Goal: Navigation & Orientation: Find specific page/section

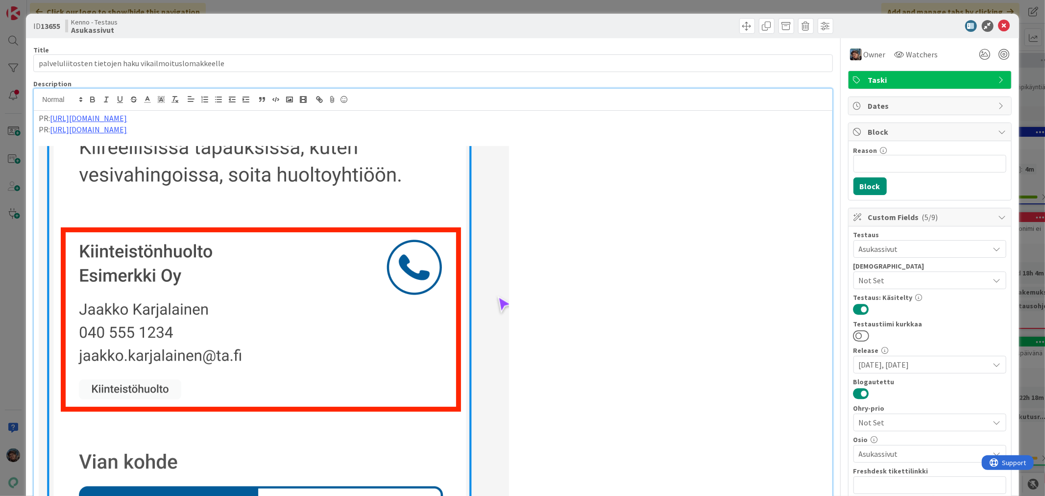
scroll to position [3048, 0]
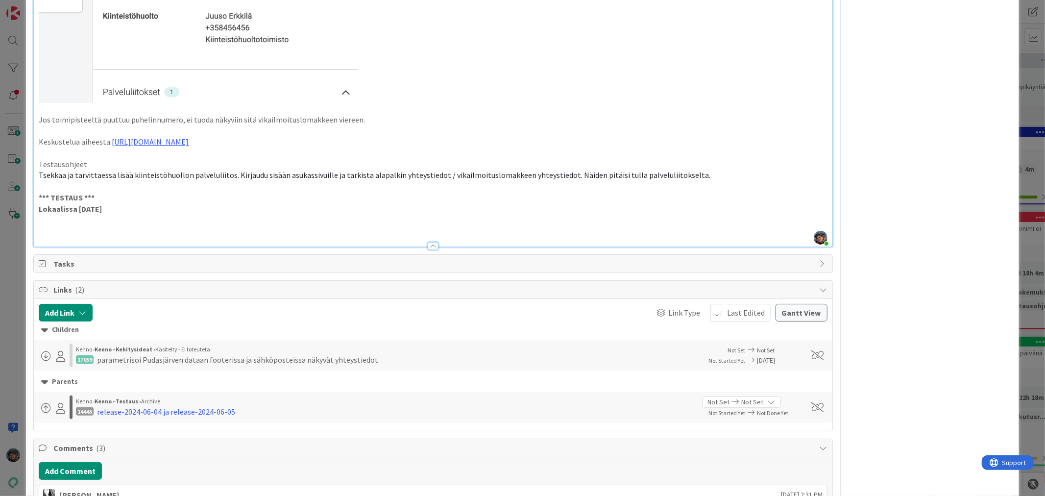
click at [217, 204] on p "Lokaalissa 2025-09-24" at bounding box center [433, 208] width 788 height 11
click at [69, 225] on p at bounding box center [433, 230] width 788 height 11
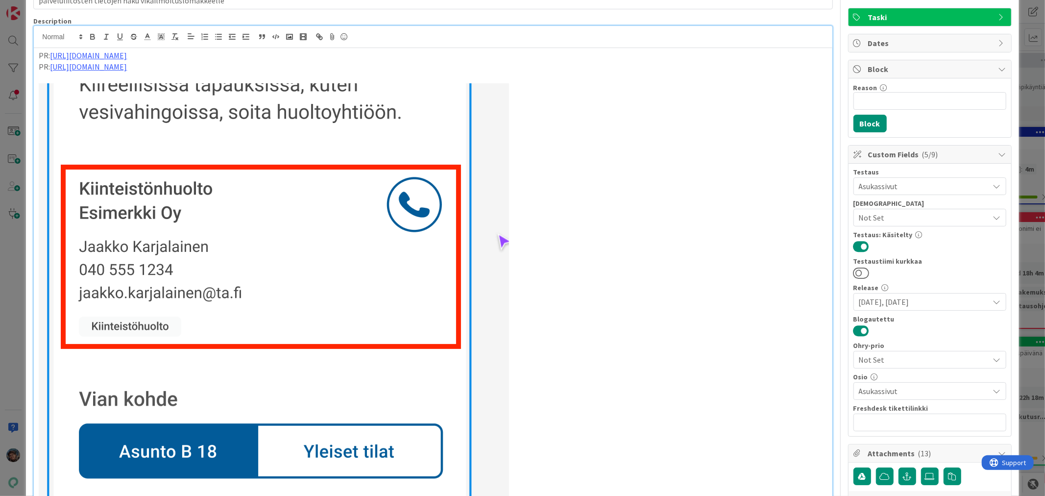
scroll to position [0, 0]
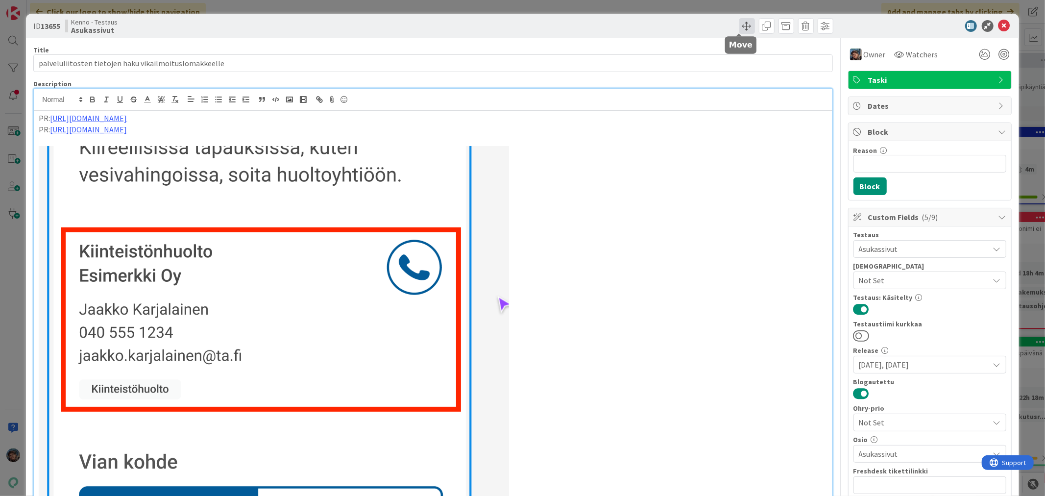
click at [739, 28] on span at bounding box center [747, 26] width 16 height 16
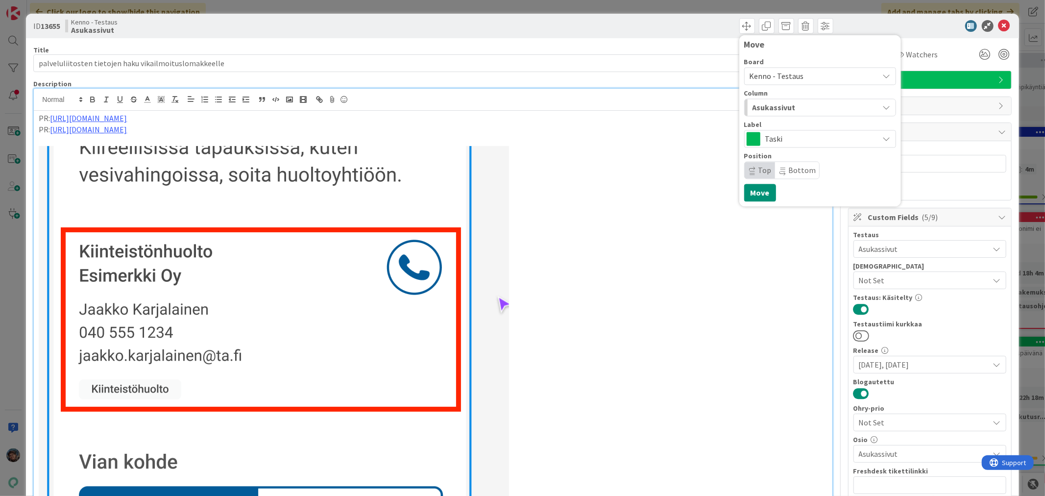
click at [762, 104] on span "Asukassivut" at bounding box center [774, 107] width 43 height 13
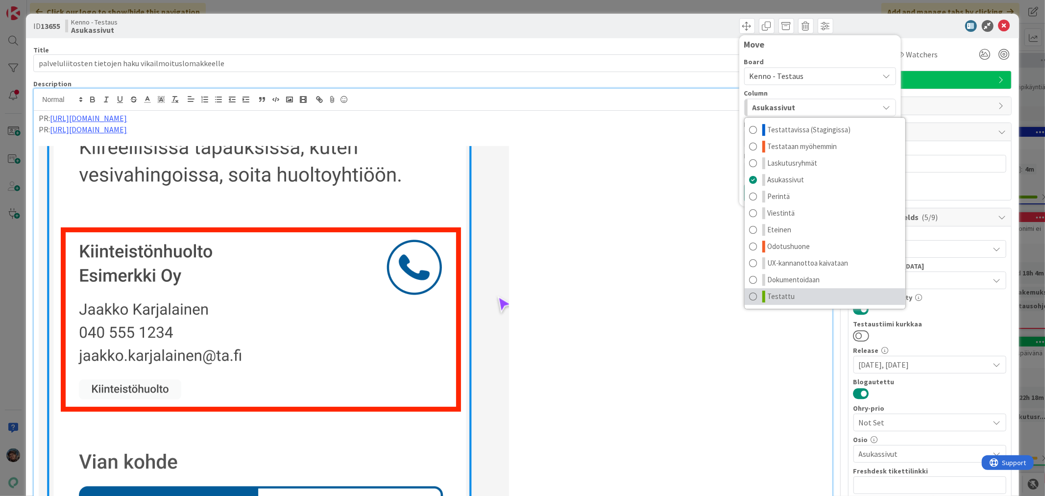
click at [768, 295] on span "Testattu" at bounding box center [781, 297] width 27 height 12
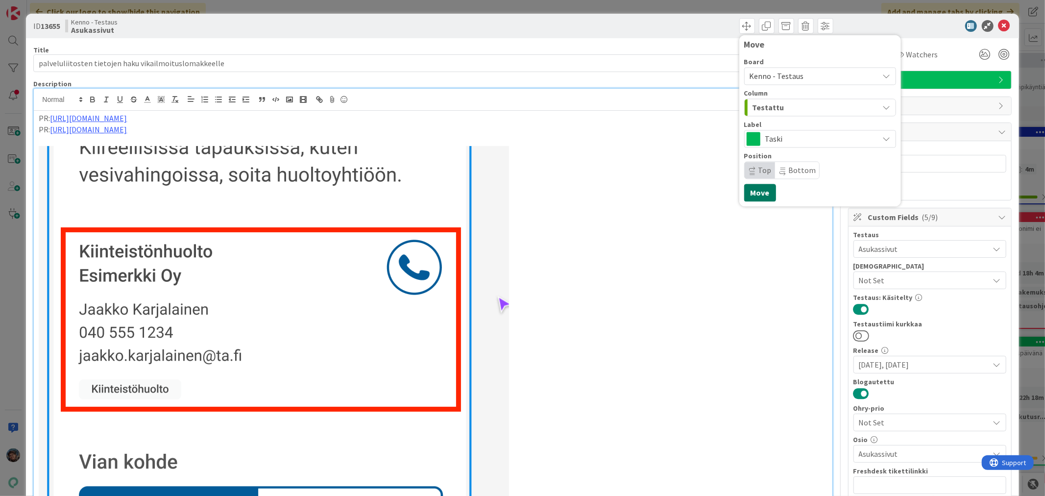
click at [755, 190] on button "Move" at bounding box center [760, 193] width 32 height 18
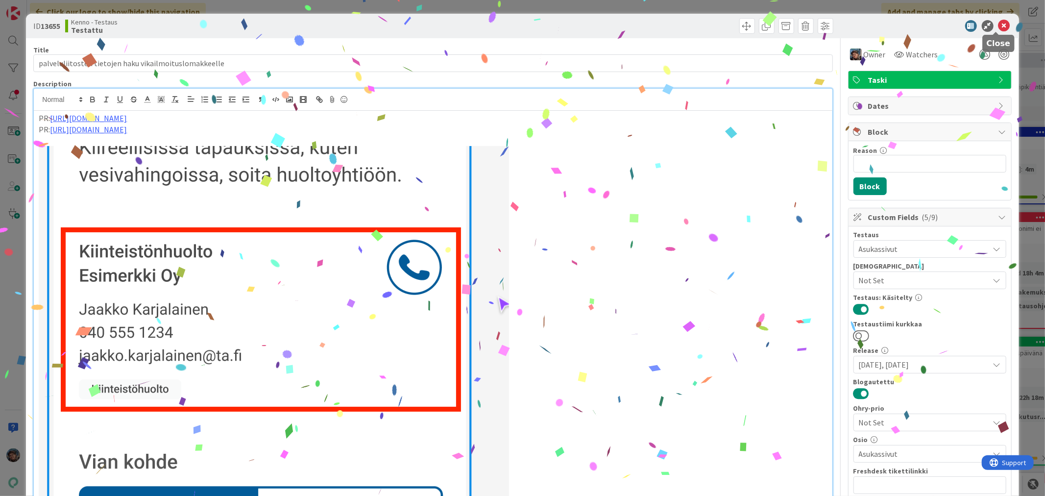
click at [999, 26] on icon at bounding box center [1005, 26] width 12 height 12
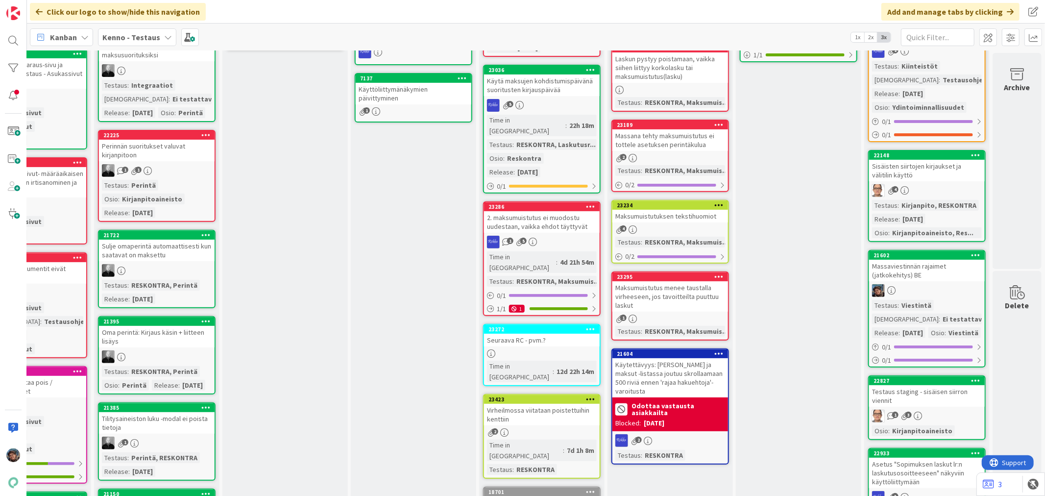
scroll to position [54, 457]
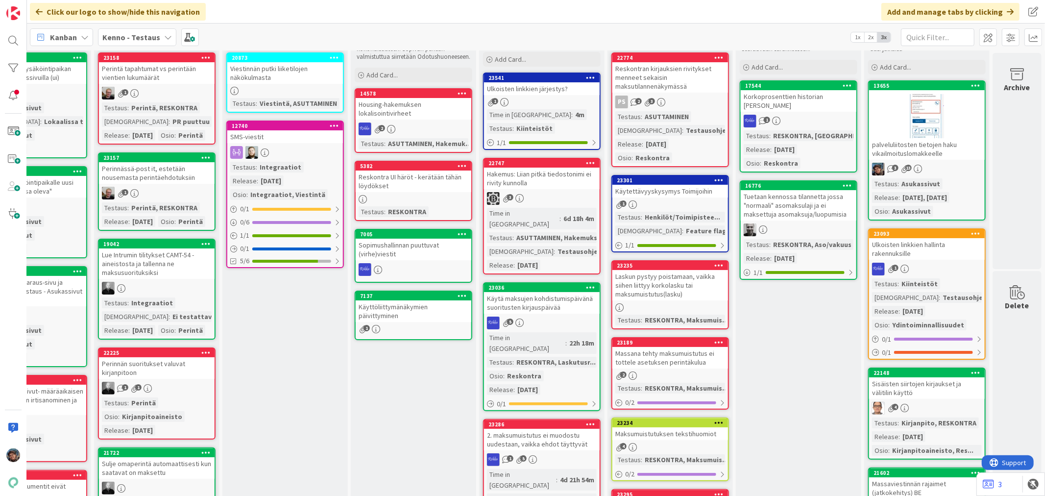
click at [947, 267] on div "1" at bounding box center [927, 269] width 116 height 13
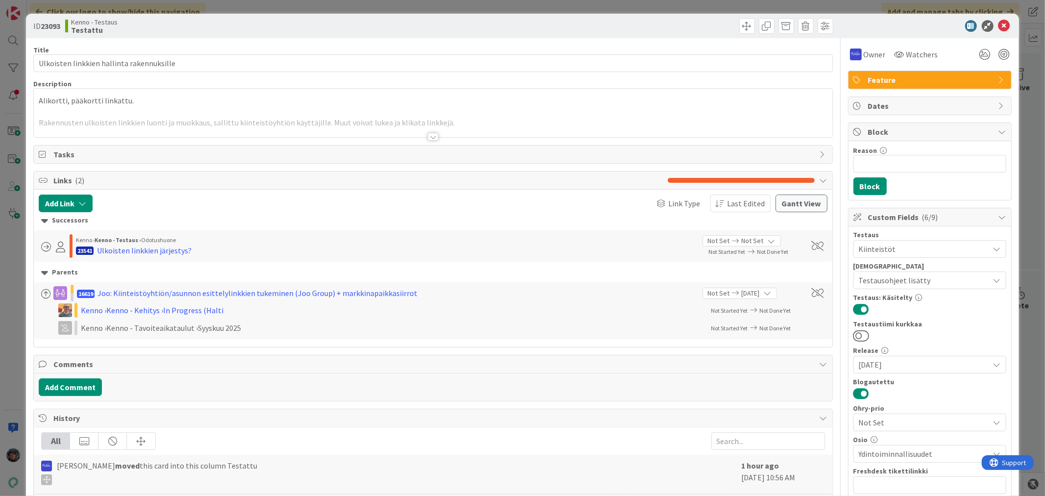
click at [430, 132] on div at bounding box center [433, 124] width 798 height 25
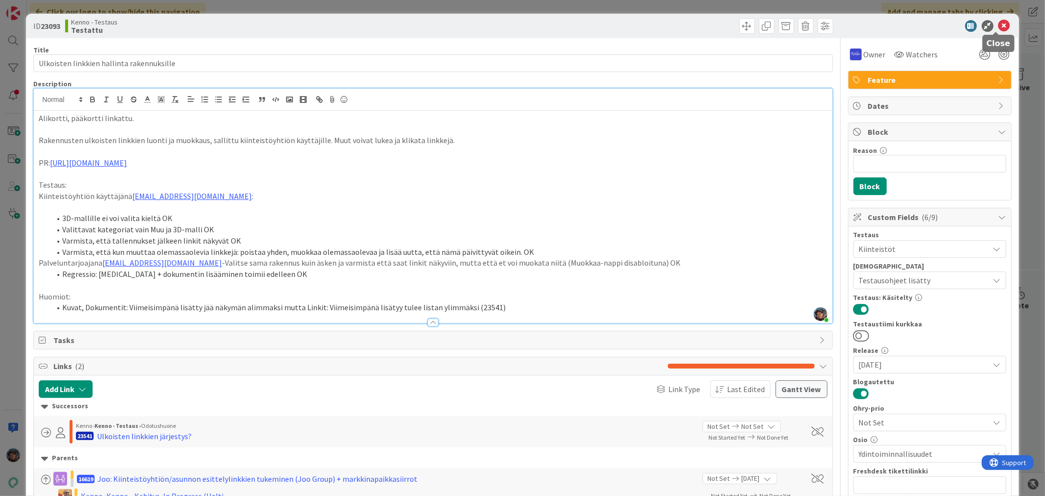
click at [999, 23] on icon at bounding box center [1005, 26] width 12 height 12
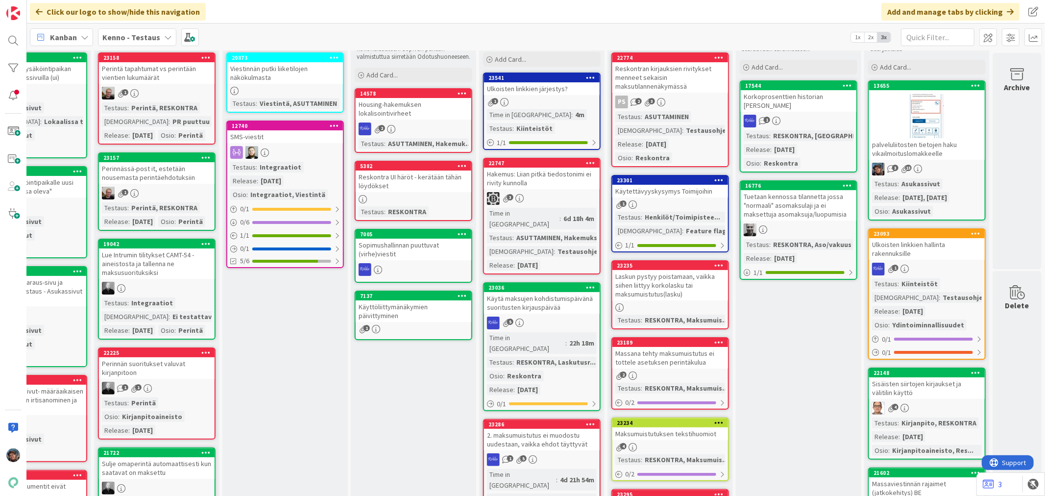
click at [931, 406] on div "4" at bounding box center [927, 408] width 116 height 13
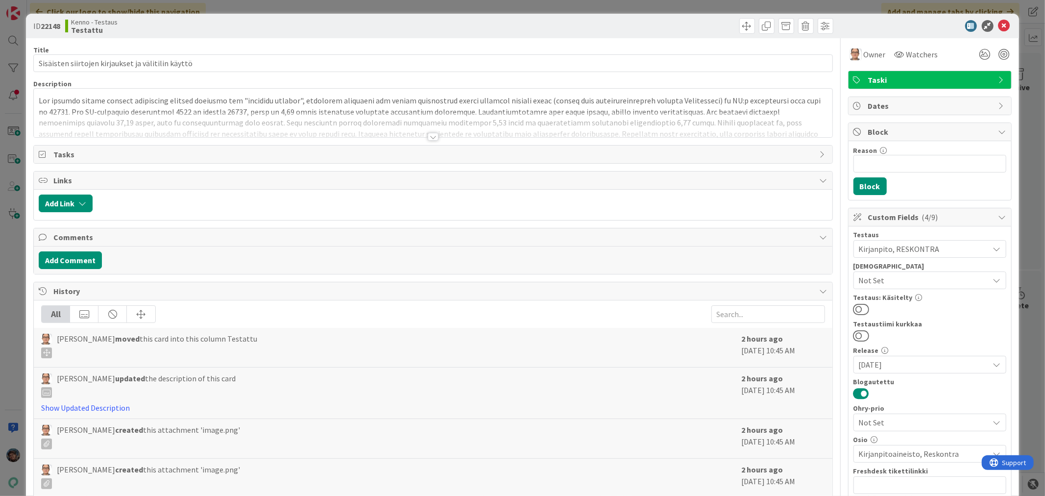
click at [431, 135] on div at bounding box center [433, 137] width 11 height 8
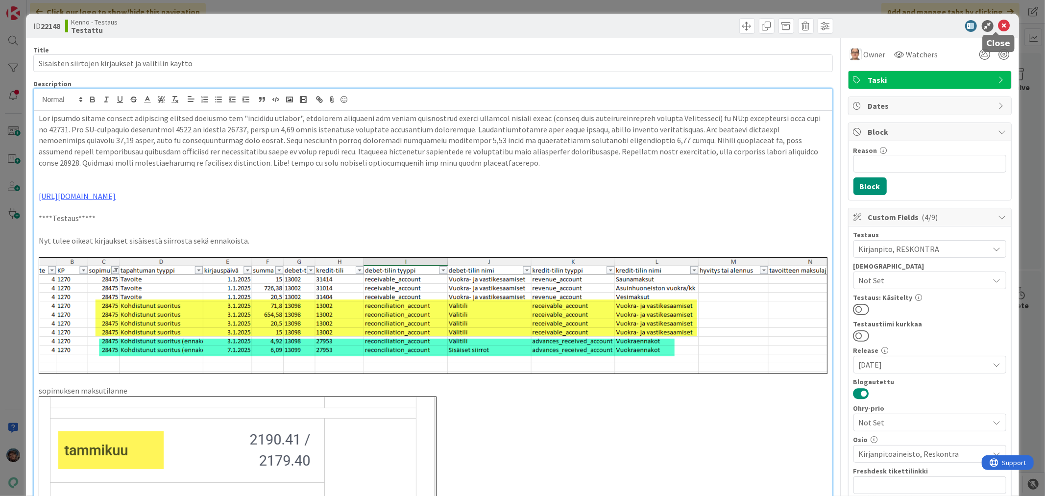
click at [999, 23] on icon at bounding box center [1005, 26] width 12 height 12
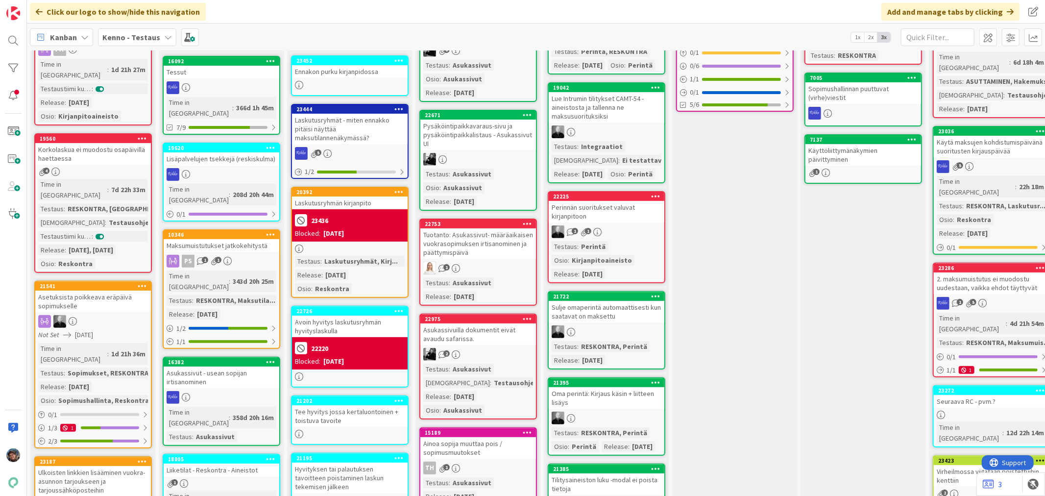
scroll to position [218, 0]
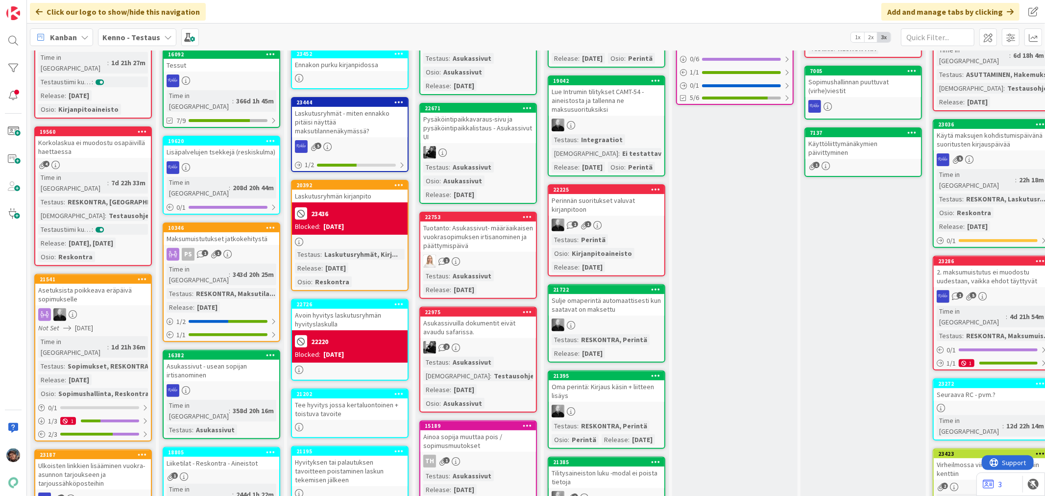
click at [493, 247] on div "Tuotanto: Asukassivut- määräaikaisen vuokrasopimuksen irtisanominen ja päättymi…" at bounding box center [478, 236] width 116 height 30
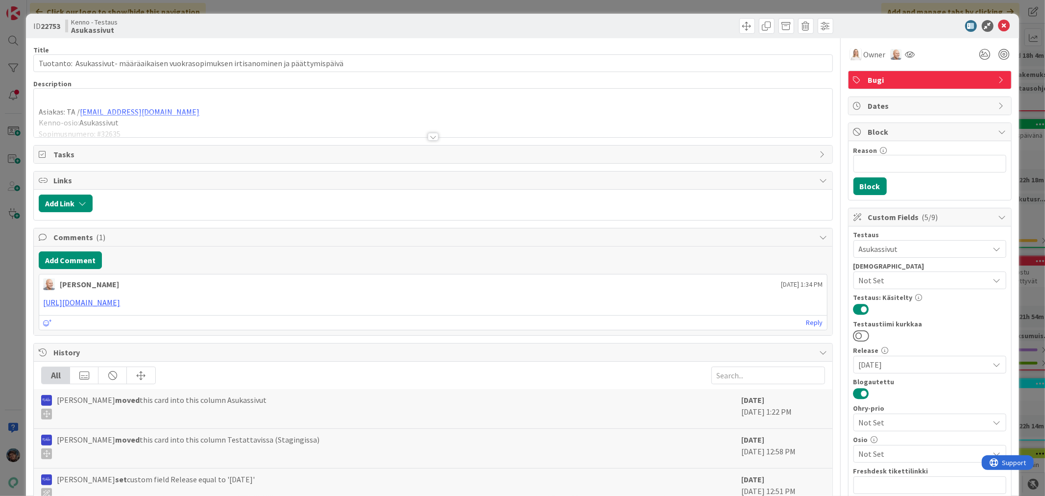
click at [422, 136] on div at bounding box center [433, 124] width 798 height 25
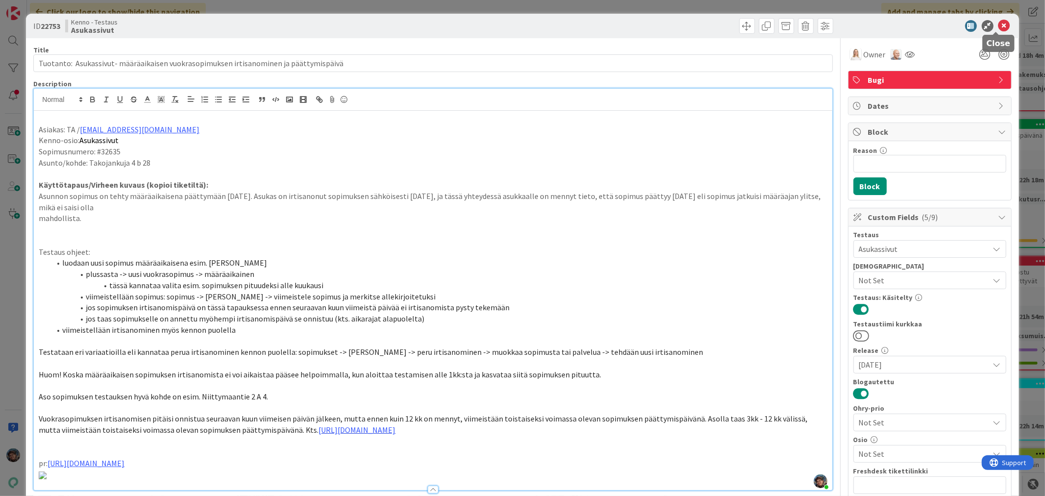
click at [999, 23] on icon at bounding box center [1005, 26] width 12 height 12
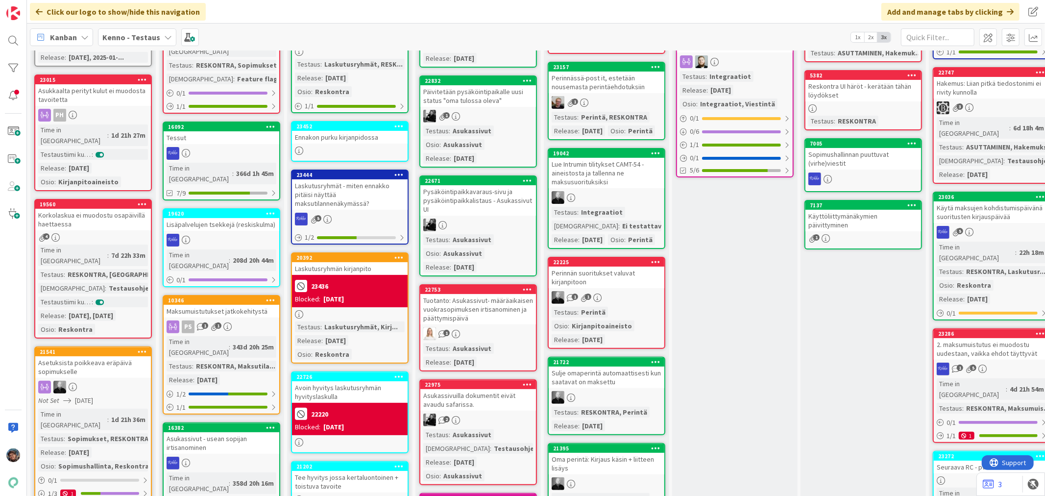
scroll to position [54, 0]
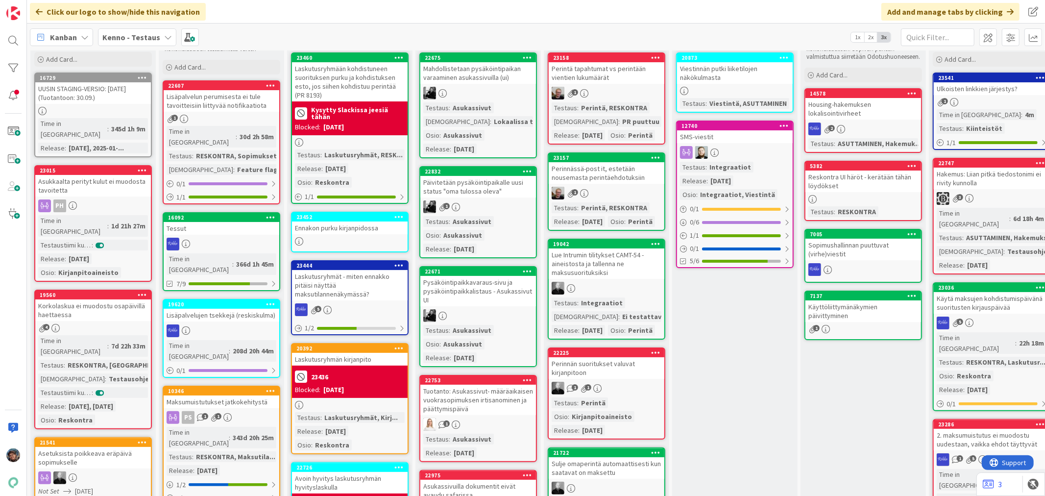
click at [496, 88] on div at bounding box center [478, 93] width 116 height 13
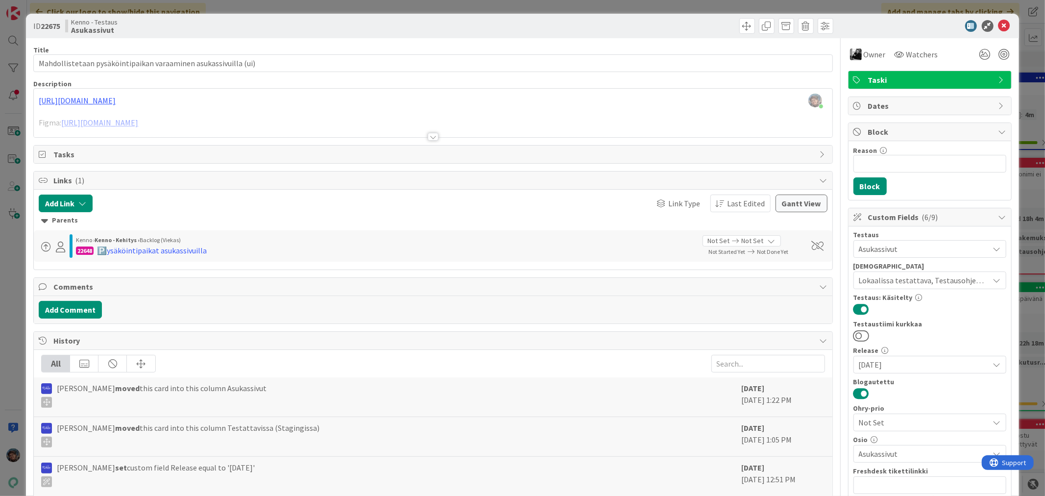
click at [430, 136] on div at bounding box center [433, 137] width 11 height 8
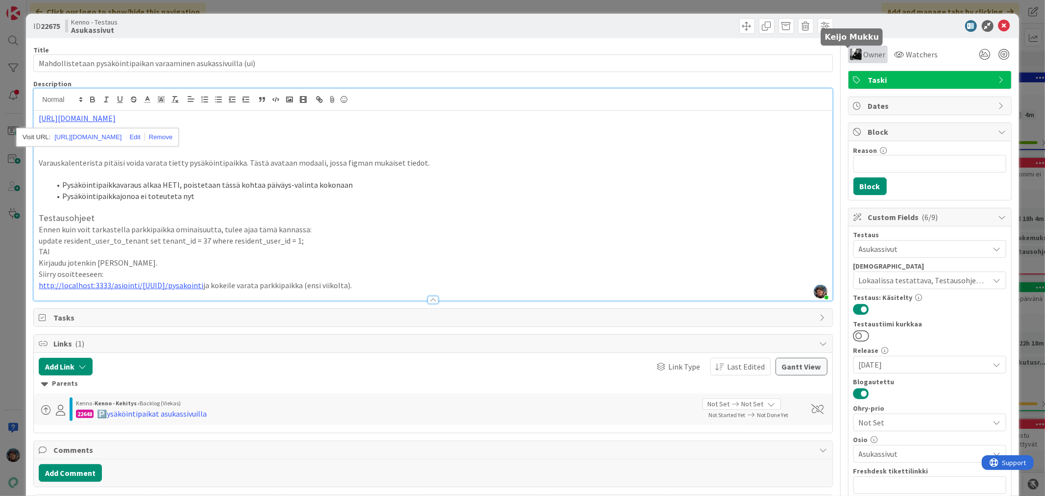
click at [850, 56] on img at bounding box center [856, 55] width 12 height 12
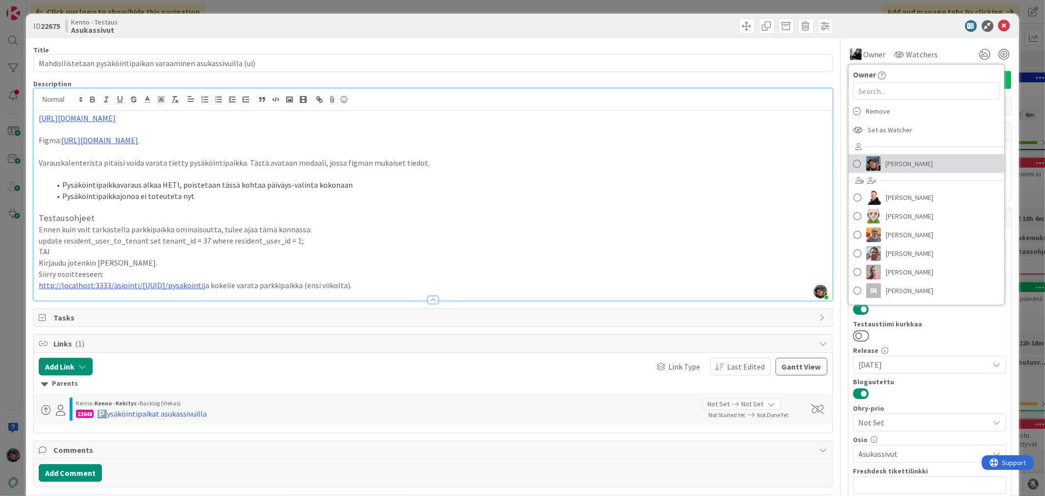
click at [891, 164] on span "[PERSON_NAME]" at bounding box center [910, 163] width 48 height 15
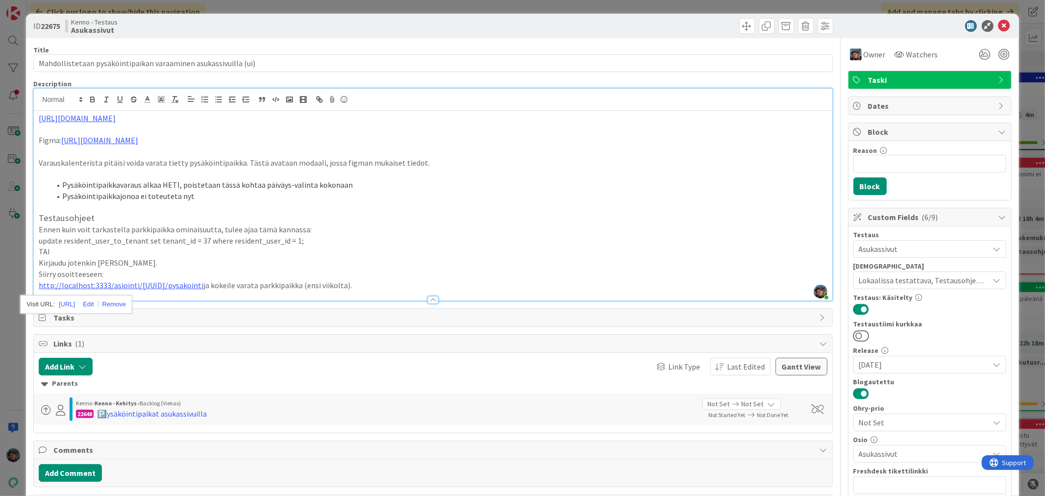
click at [478, 215] on h3 "Testausohjeet" at bounding box center [433, 218] width 788 height 11
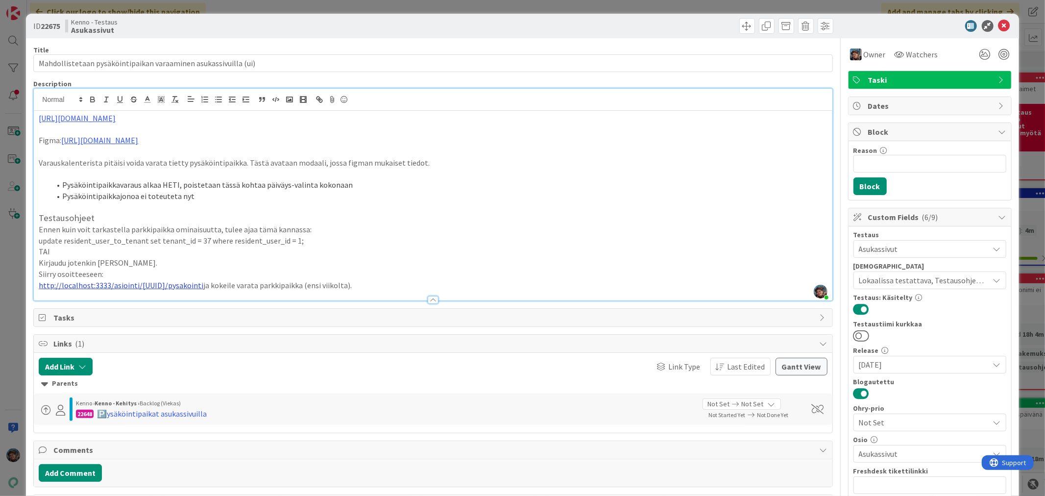
click at [160, 287] on link "http://localhost:3333/asiointi/[UUID]/pysakointi" at bounding box center [121, 285] width 165 height 10
click at [118, 284] on link "http://localhost:3333/asiointi/[UUID]/pysakointi" at bounding box center [121, 285] width 165 height 10
click at [442, 244] on p "update resident_user_to_tenant set tenant_id = 37 where resident_user_id = 1;" at bounding box center [433, 240] width 788 height 11
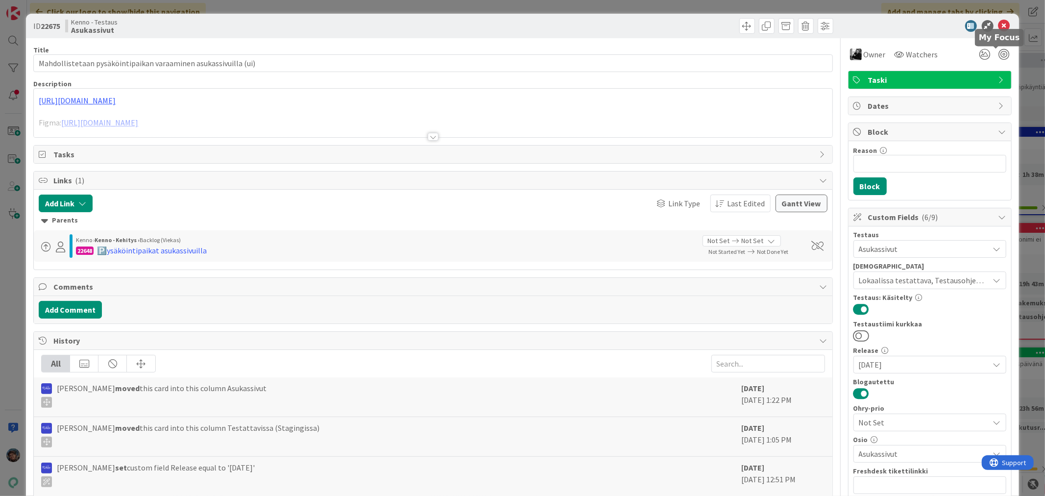
click at [999, 27] on icon at bounding box center [1005, 26] width 12 height 12
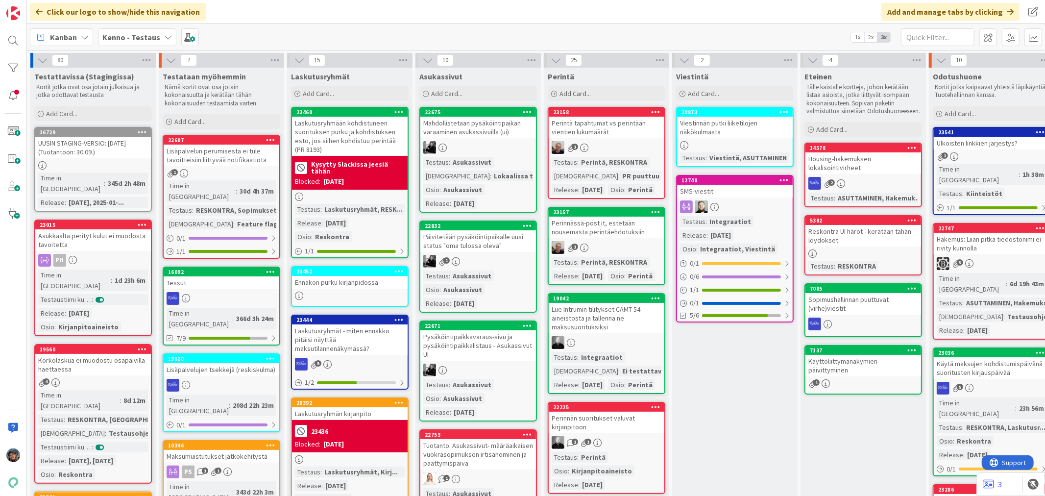
click at [478, 265] on div "1" at bounding box center [478, 261] width 116 height 13
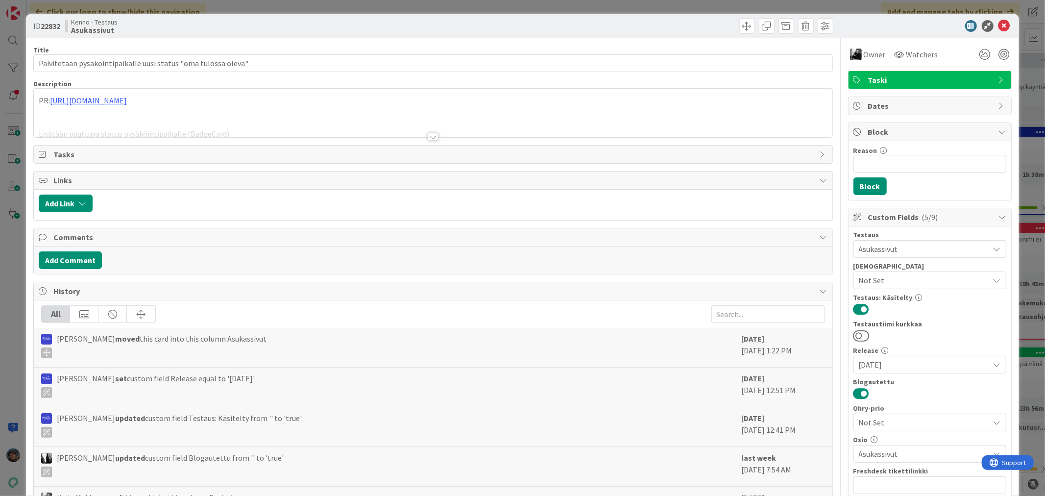
click at [430, 138] on div at bounding box center [433, 137] width 11 height 8
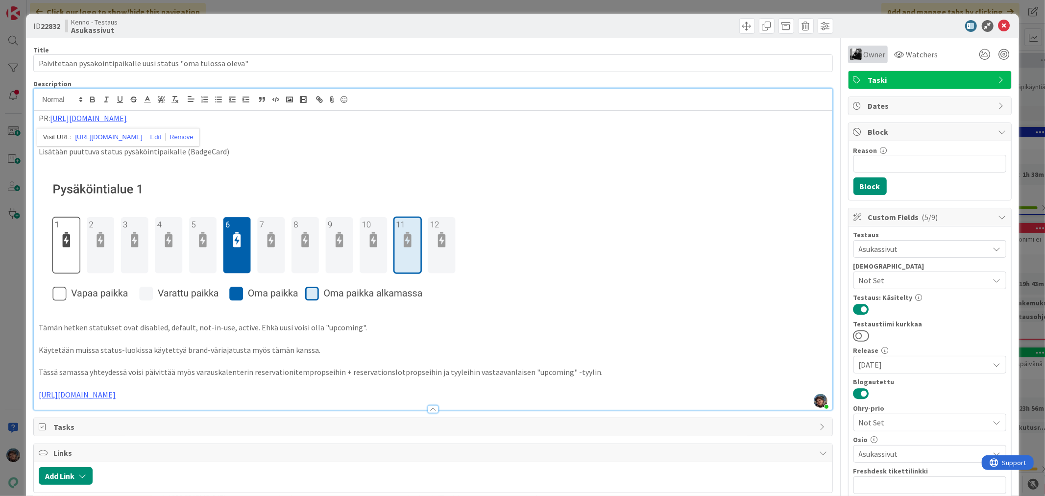
drag, startPoint x: 846, startPoint y: 47, endPoint x: 862, endPoint y: 60, distance: 20.6
click at [848, 49] on div "Owner" at bounding box center [868, 55] width 40 height 18
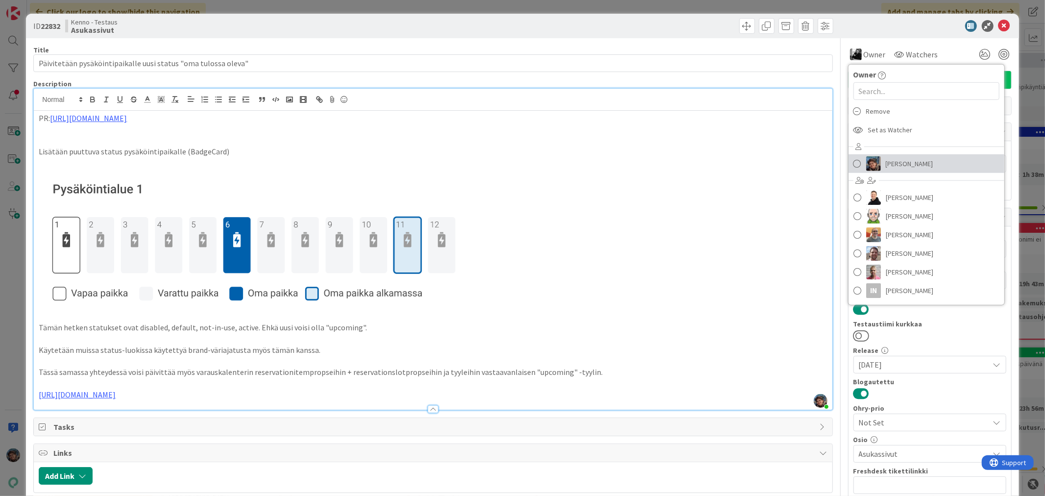
drag, startPoint x: 901, startPoint y: 161, endPoint x: 886, endPoint y: 153, distance: 16.7
click at [901, 161] on span "[PERSON_NAME]" at bounding box center [910, 163] width 48 height 15
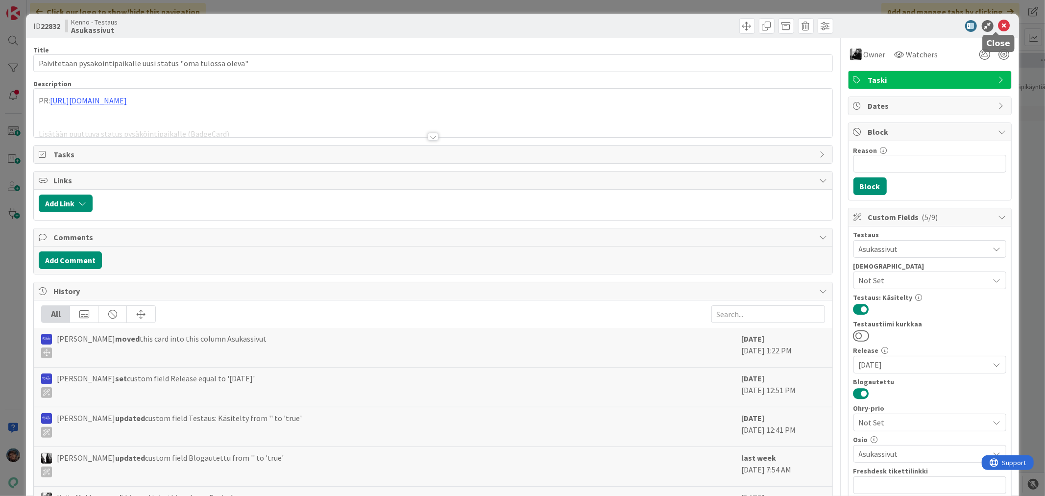
click at [999, 25] on icon at bounding box center [1005, 26] width 12 height 12
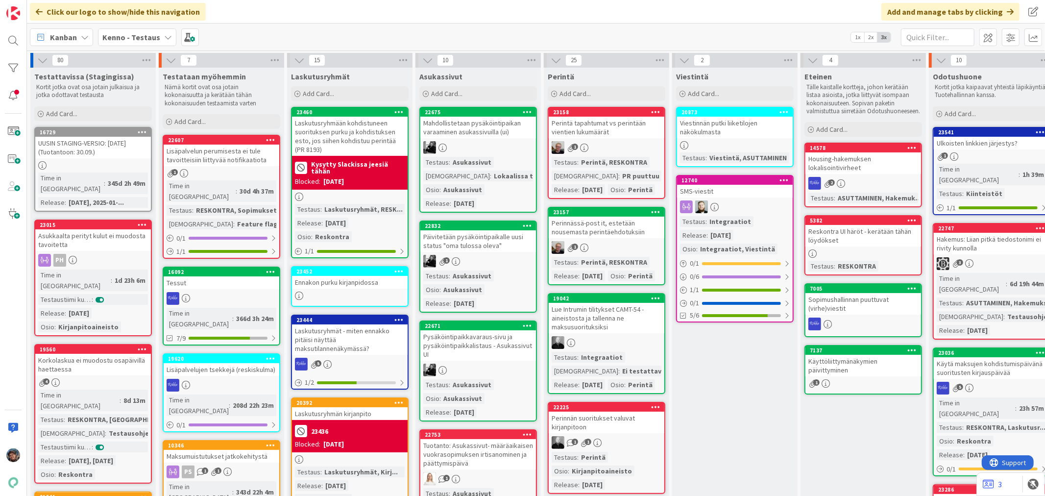
click at [467, 371] on div at bounding box center [478, 370] width 116 height 13
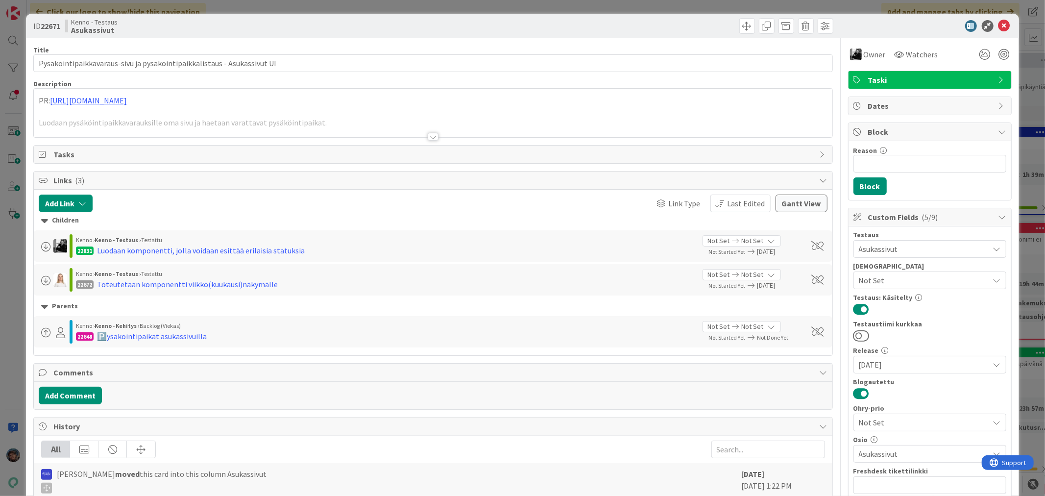
click at [431, 139] on div at bounding box center [433, 137] width 11 height 8
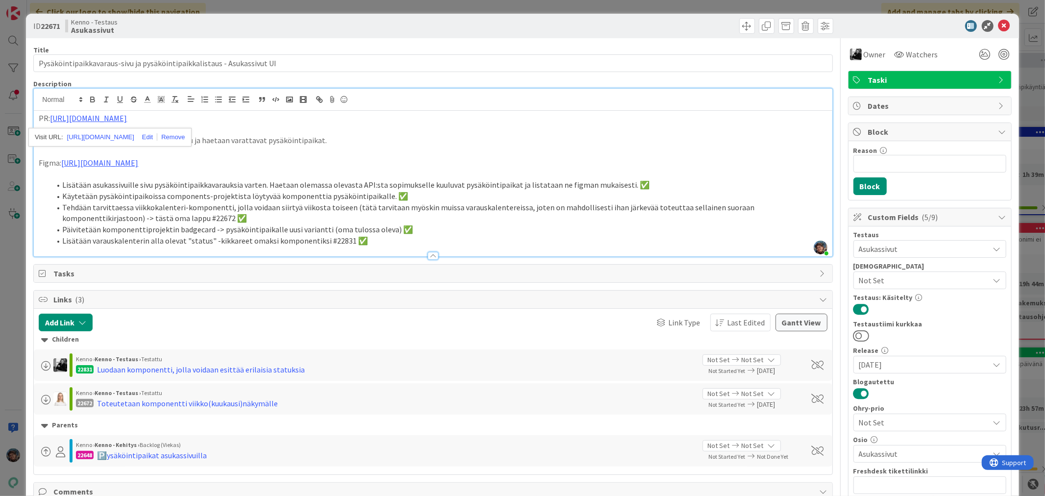
click at [370, 241] on li "Lisätään varauskalenterin alla olevat "status" -kikkareet omaksi komponentiksi …" at bounding box center [438, 240] width 777 height 11
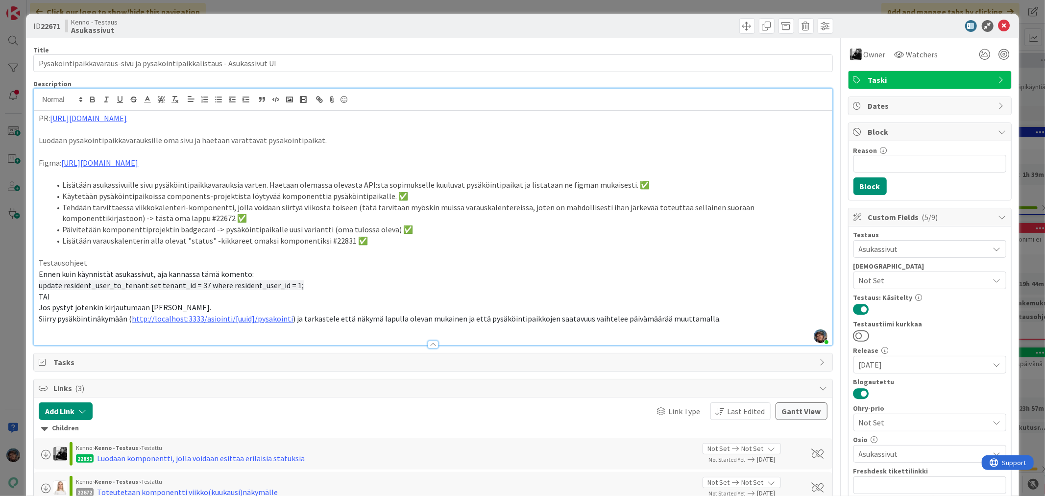
click at [930, 276] on span "Not Set" at bounding box center [924, 280] width 130 height 12
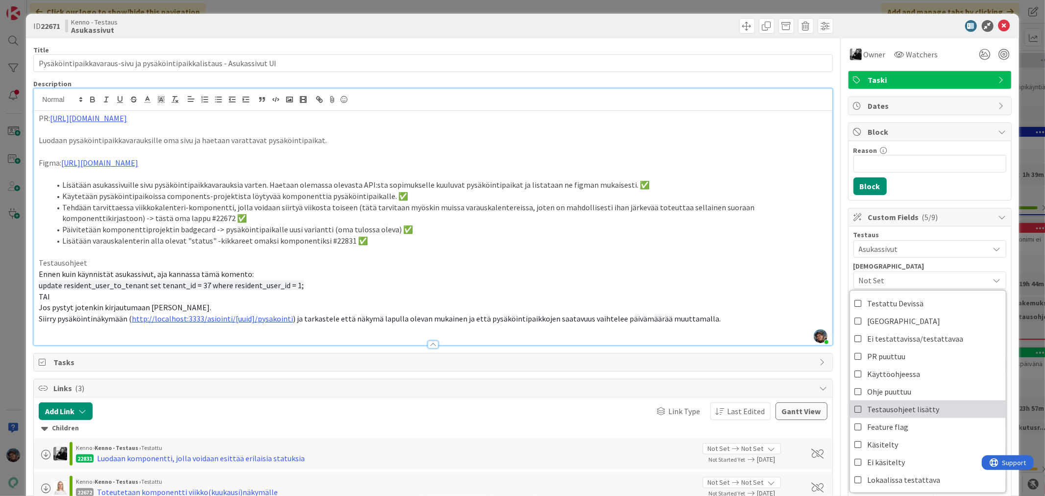
click at [892, 411] on span "Testausohjeet lisätty" at bounding box center [904, 409] width 72 height 15
click at [719, 180] on li "Lisätään asukassivuille sivu pysäköintipaikkavarauksia varten. Haetaan olemassa…" at bounding box center [438, 184] width 777 height 11
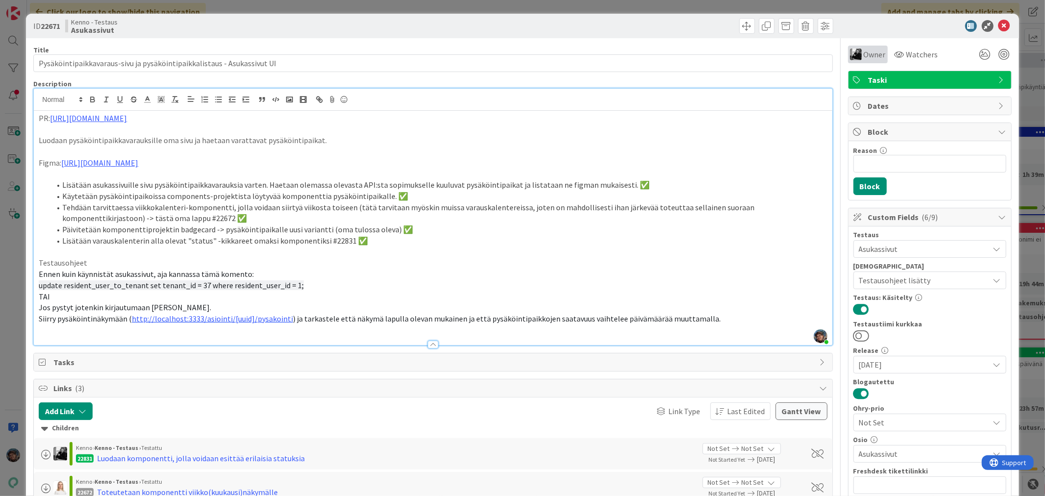
click at [864, 55] on span "Owner" at bounding box center [875, 55] width 22 height 12
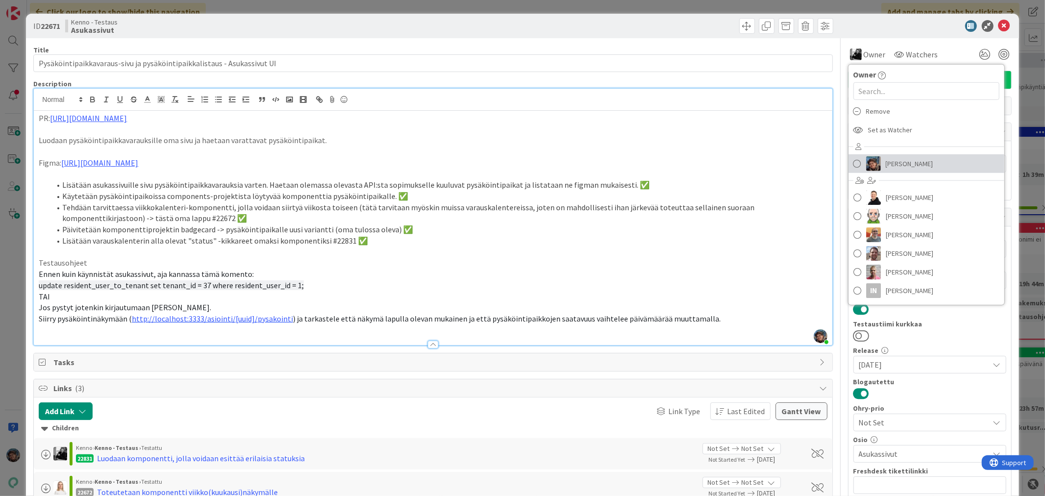
click at [887, 162] on span "[PERSON_NAME]" at bounding box center [910, 163] width 48 height 15
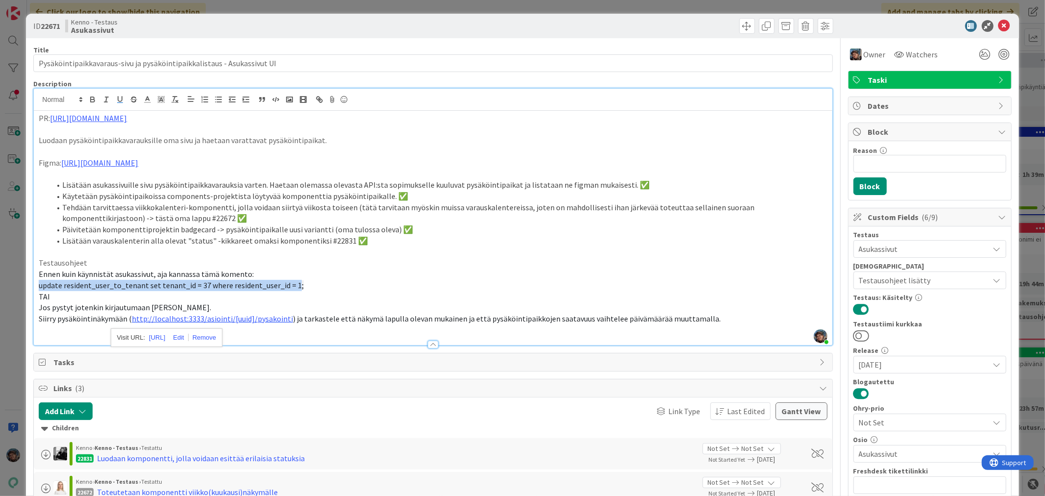
drag, startPoint x: 38, startPoint y: 284, endPoint x: 294, endPoint y: 282, distance: 256.3
click at [294, 282] on div "PR: https://github.com/pandiafi/kenno/pull/8416 Luodaan pysäköintipaikkavarauks…" at bounding box center [433, 228] width 798 height 234
copy span "update resident_user_to_tenant set tenant_id = 37 where resident_user_id = 1"
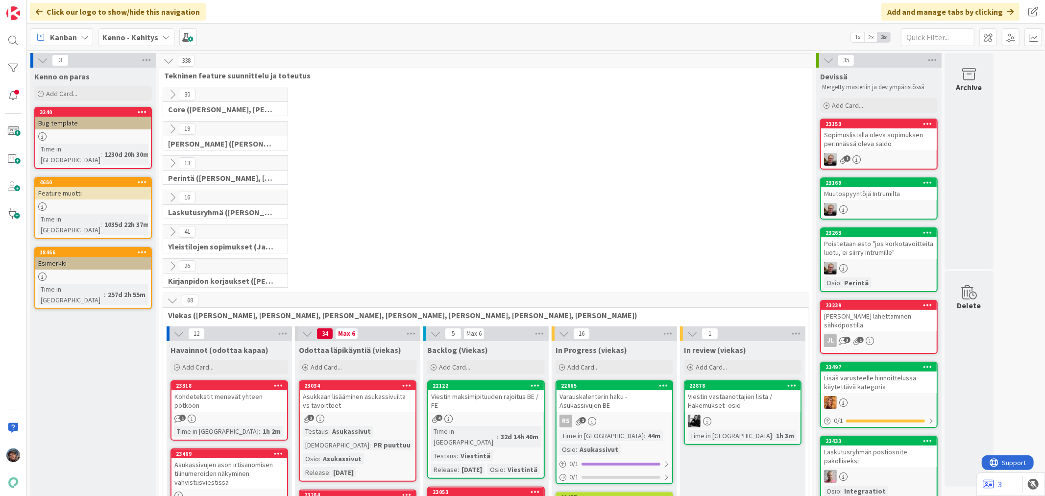
click at [124, 31] on span "Kenno - Kehitys" at bounding box center [130, 37] width 56 height 12
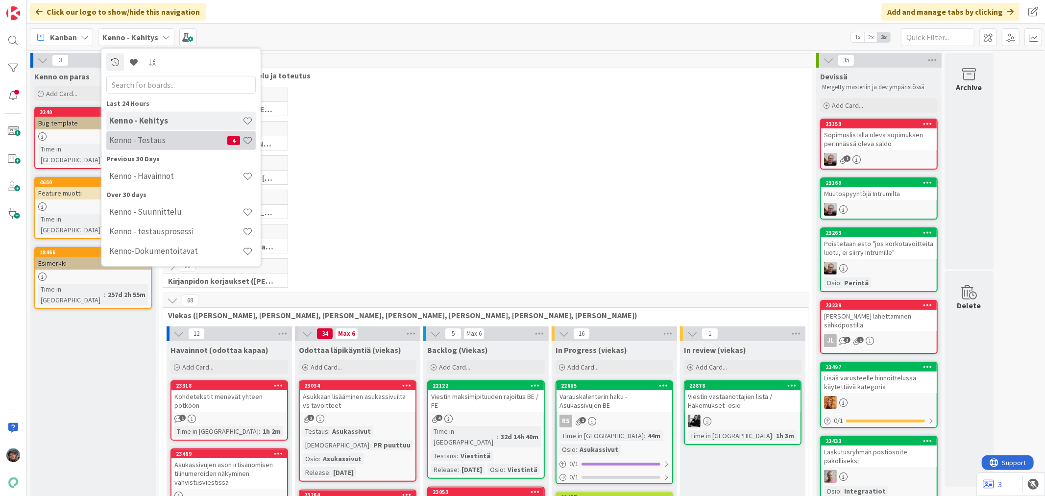
click at [140, 131] on div "Kenno - Testaus 4" at bounding box center [180, 140] width 149 height 19
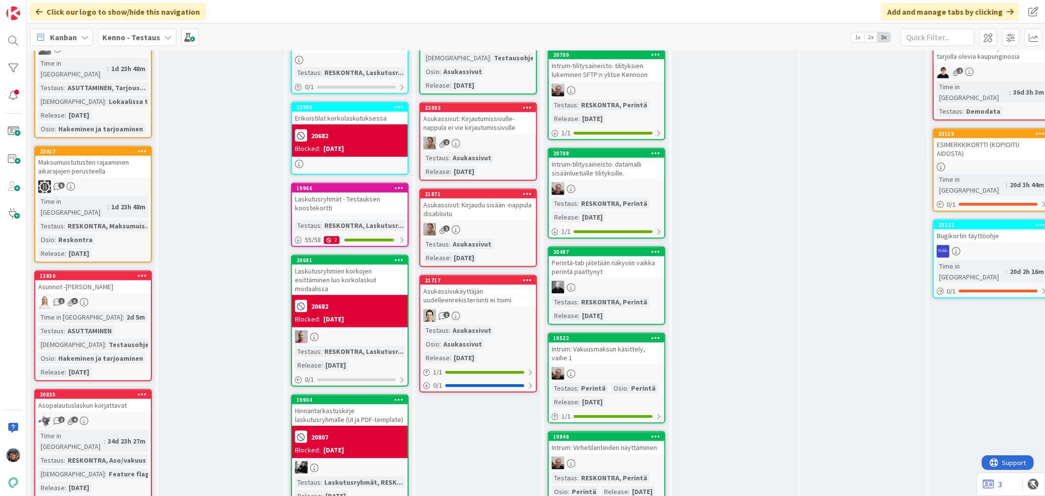
scroll to position [816, 0]
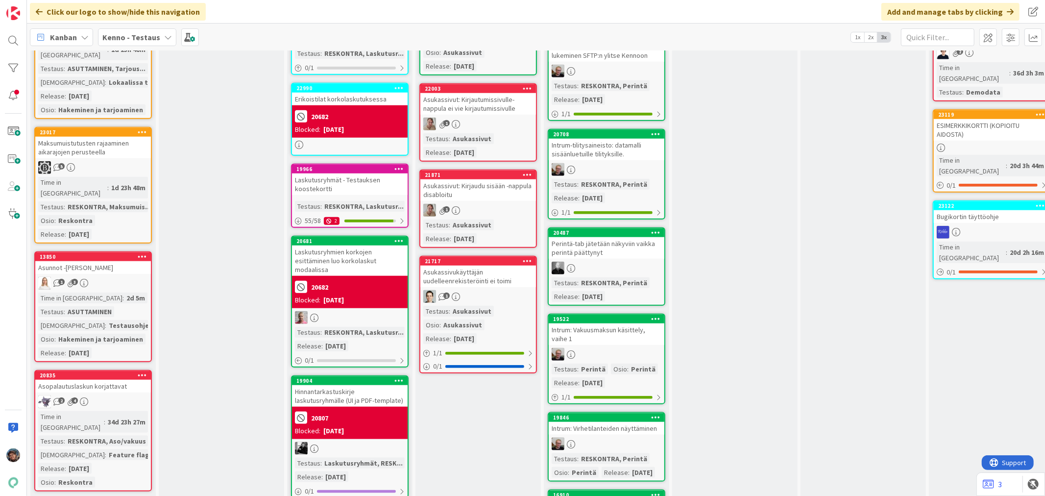
click at [125, 292] on div "Time in Column : 2d 5m Testaus : ASUTTAMINEN Testaushuomiot : Testausohjeet... …" at bounding box center [93, 325] width 110 height 66
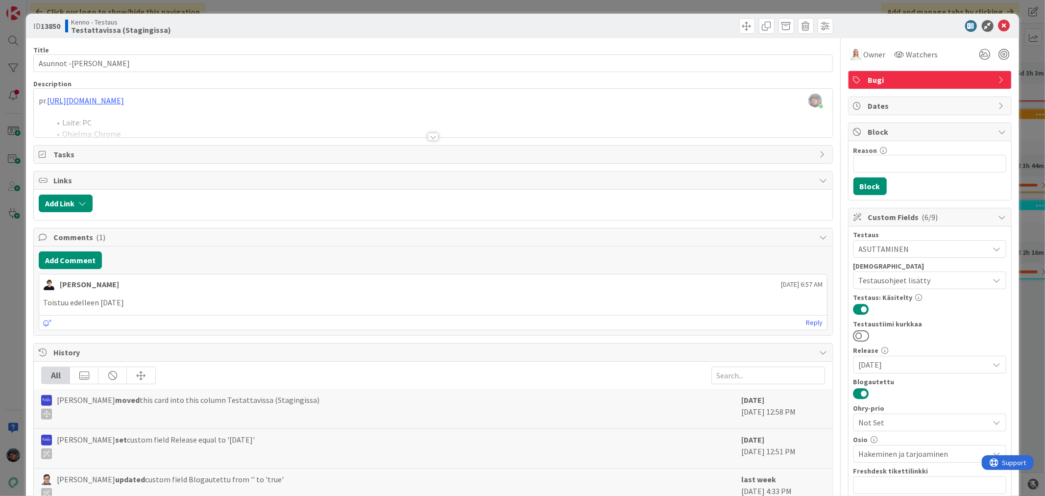
click at [428, 136] on div at bounding box center [433, 137] width 11 height 8
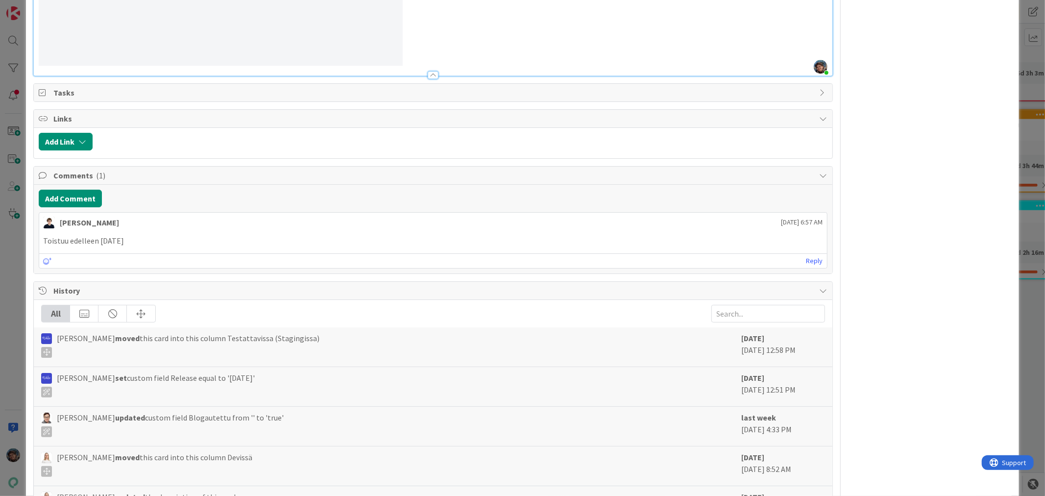
scroll to position [1992, 0]
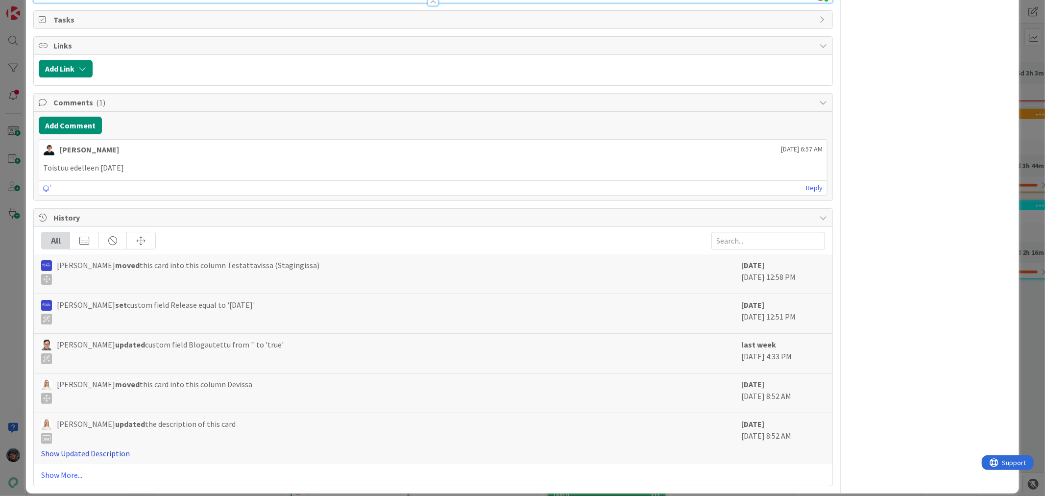
click at [65, 448] on link "Show Updated Description" at bounding box center [85, 453] width 89 height 10
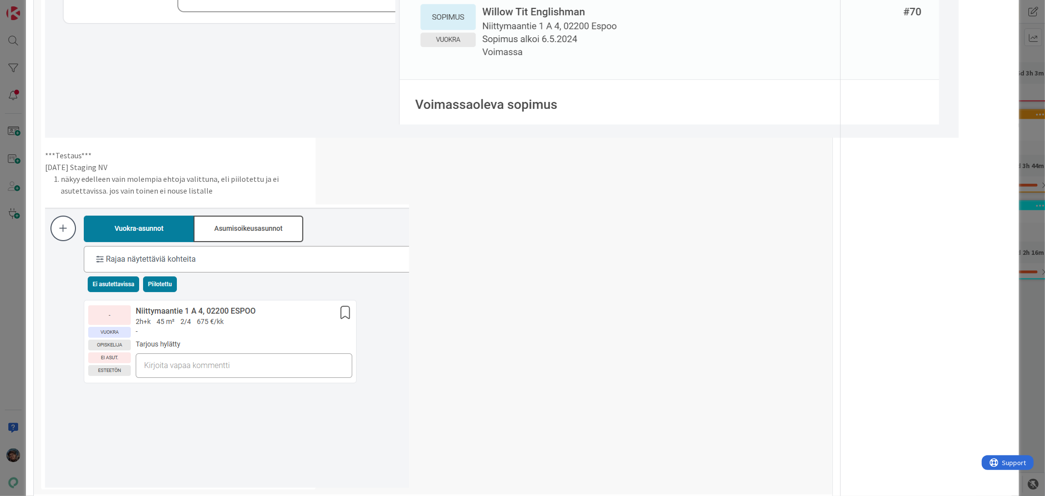
scroll to position [5009, 0]
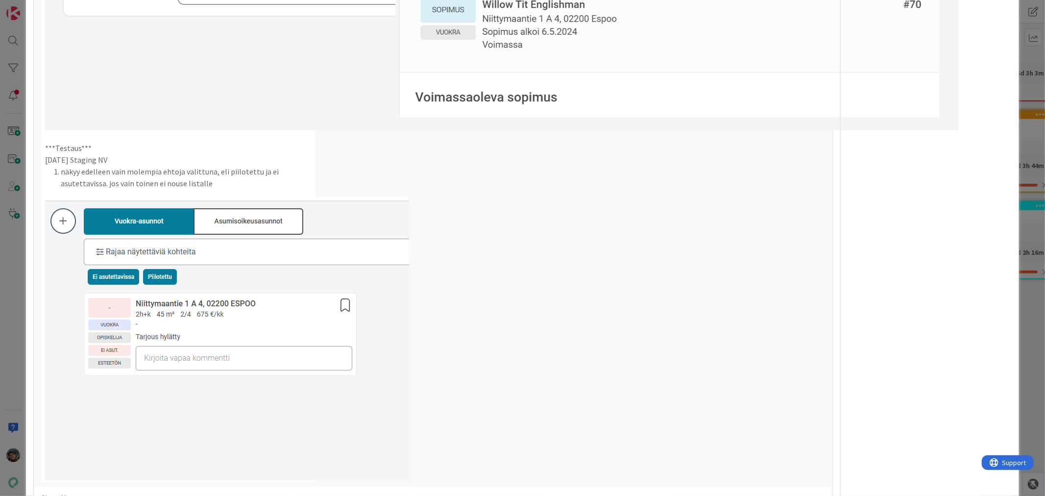
click at [65, 492] on link "Show More..." at bounding box center [432, 498] width 783 height 12
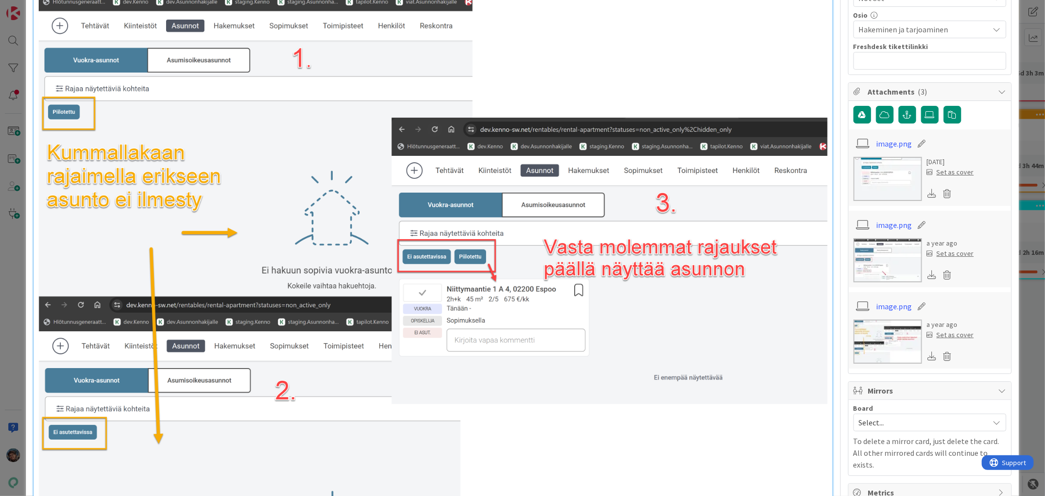
scroll to position [0, 0]
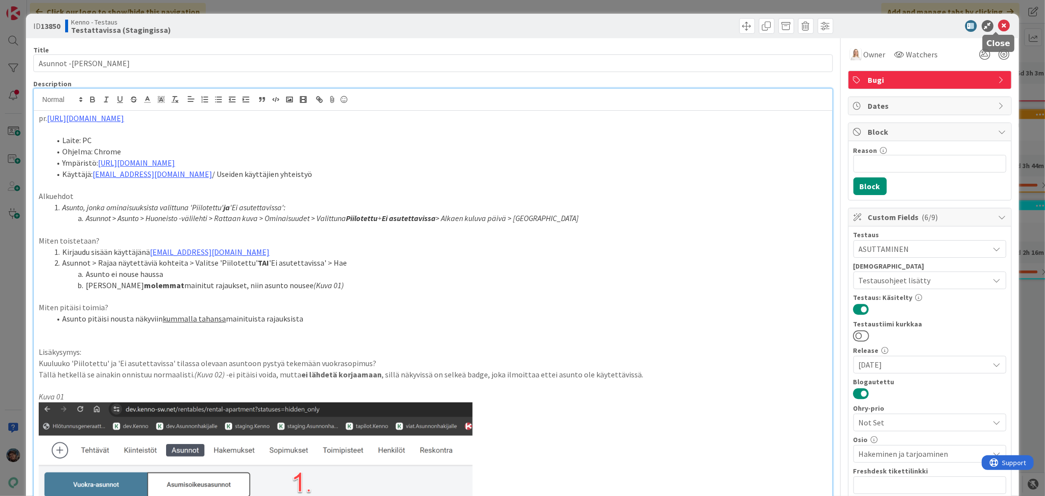
click at [999, 22] on icon at bounding box center [1005, 26] width 12 height 12
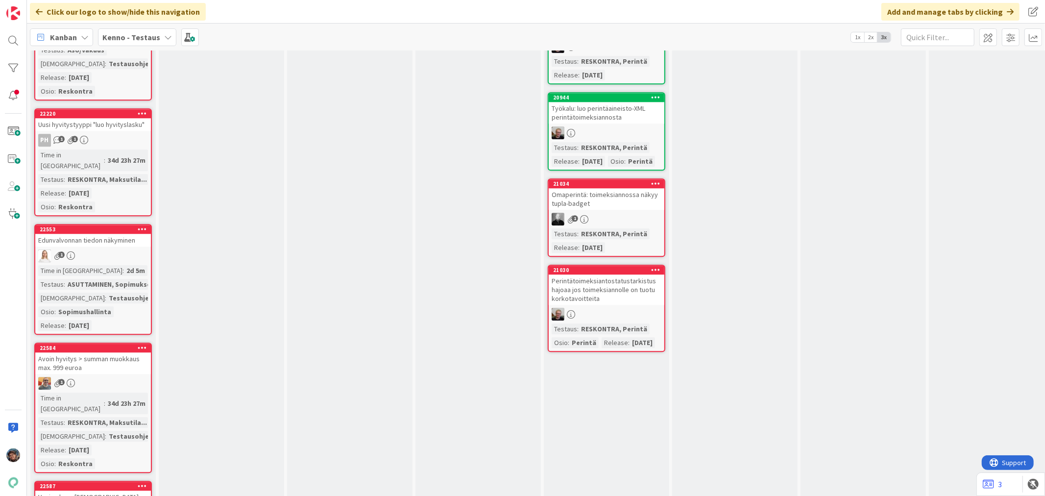
scroll to position [1960, 0]
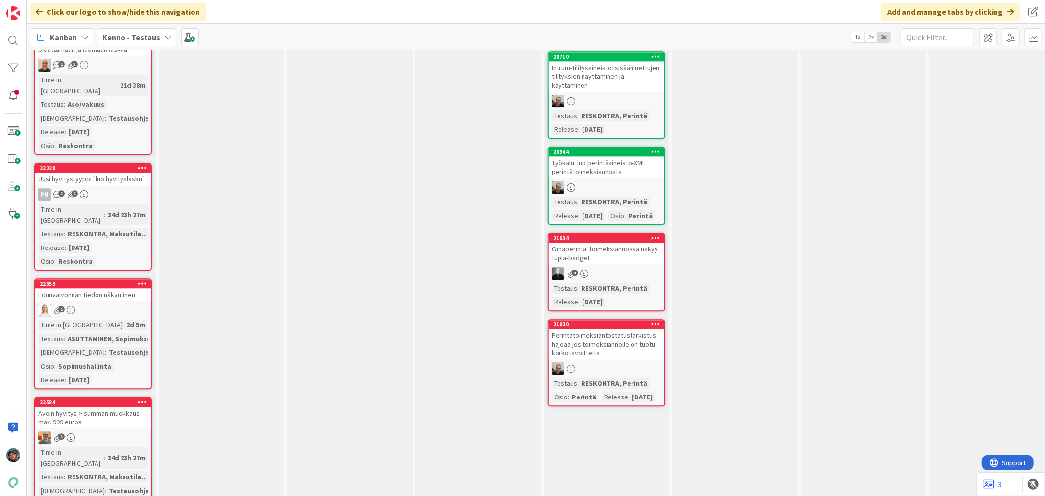
click at [110, 333] on div "ASUTTAMINEN, Sopimukset" at bounding box center [111, 338] width 92 height 11
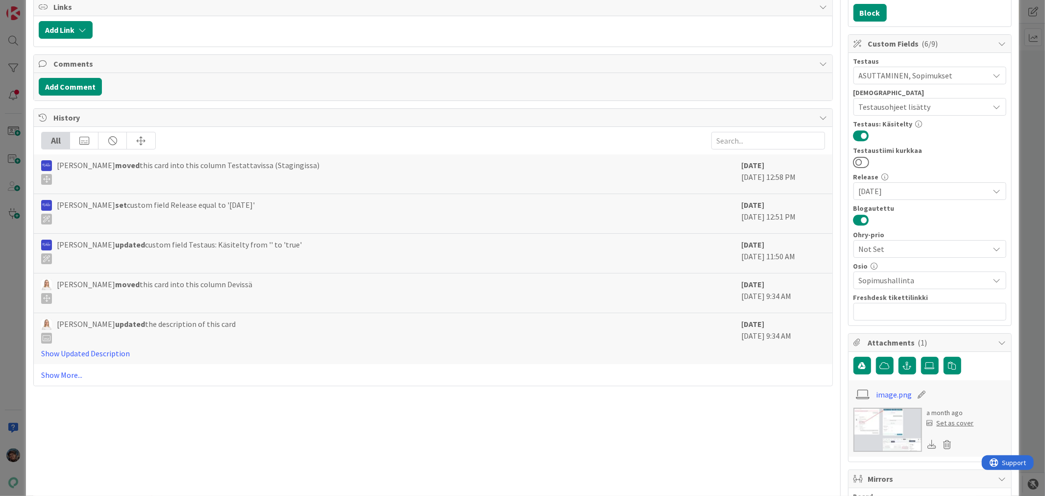
scroll to position [277, 0]
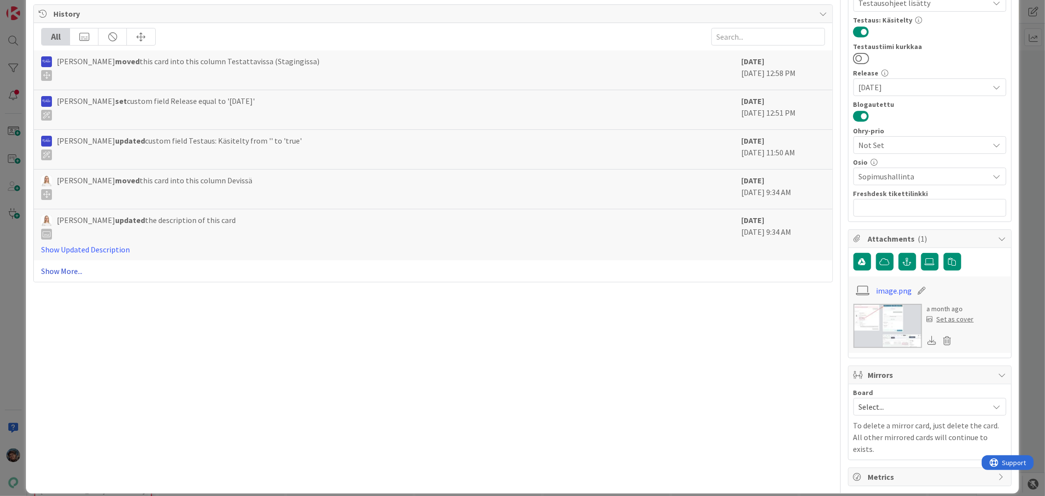
click at [52, 271] on link "Show More..." at bounding box center [432, 271] width 783 height 12
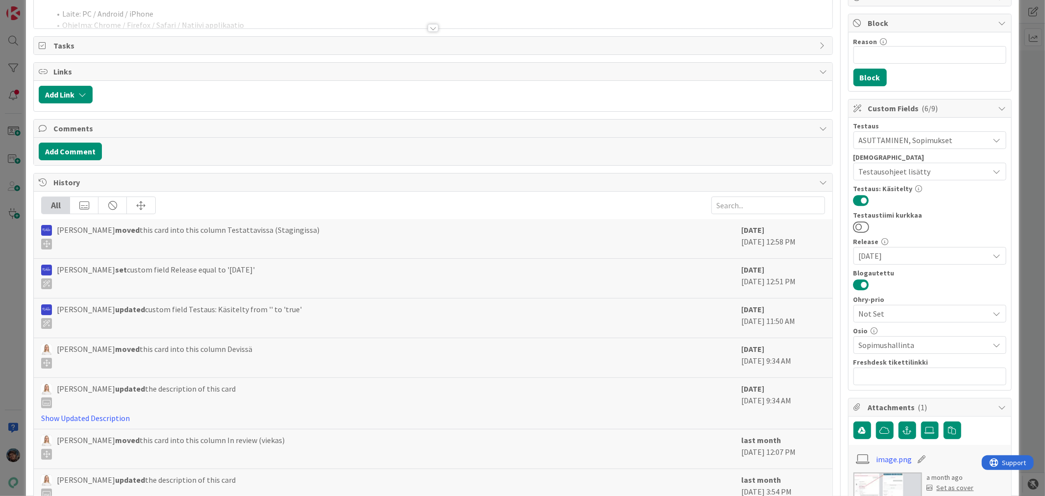
scroll to position [0, 0]
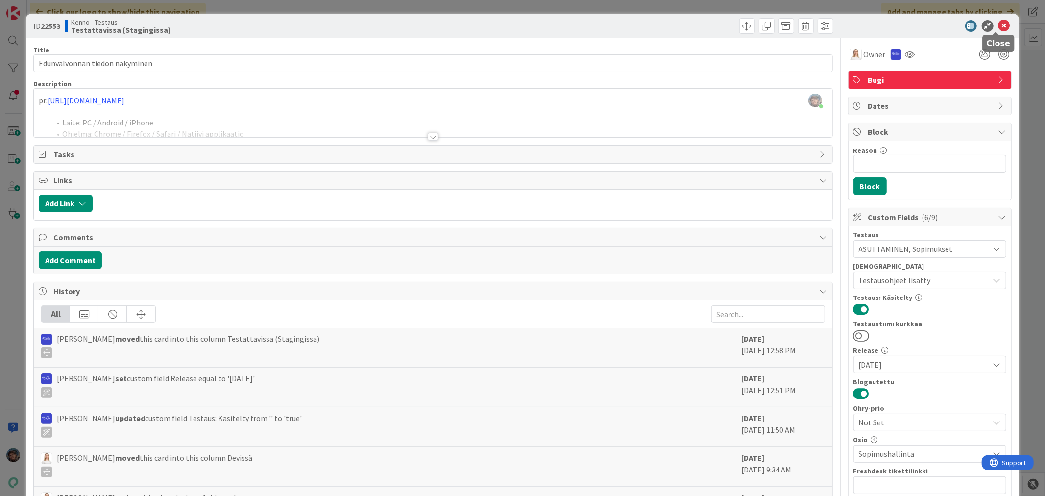
click at [999, 22] on icon at bounding box center [1005, 26] width 12 height 12
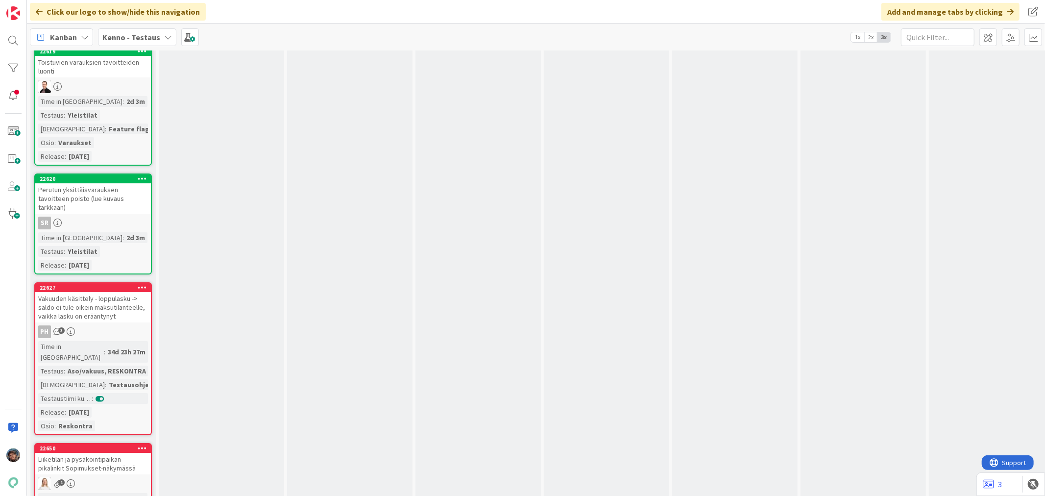
scroll to position [3103, 0]
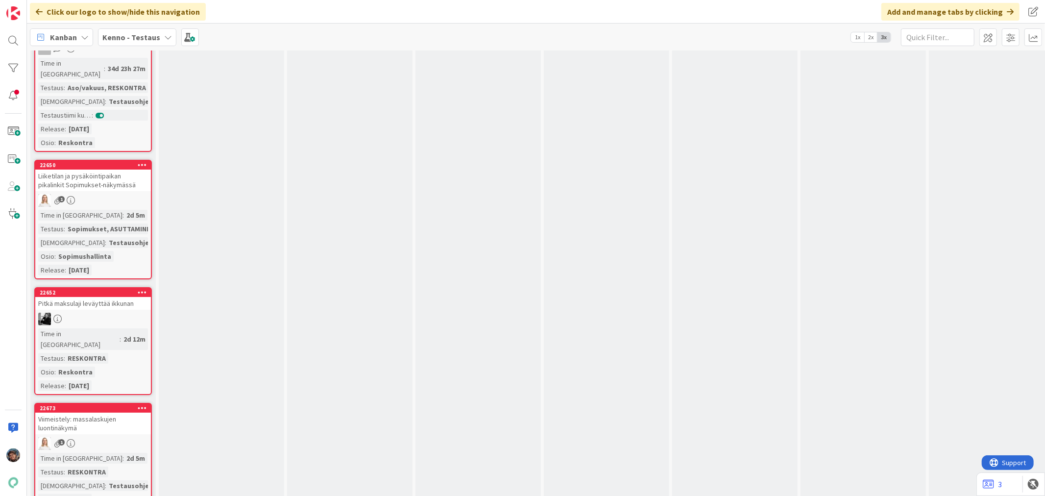
click at [122, 437] on div "1" at bounding box center [93, 443] width 116 height 13
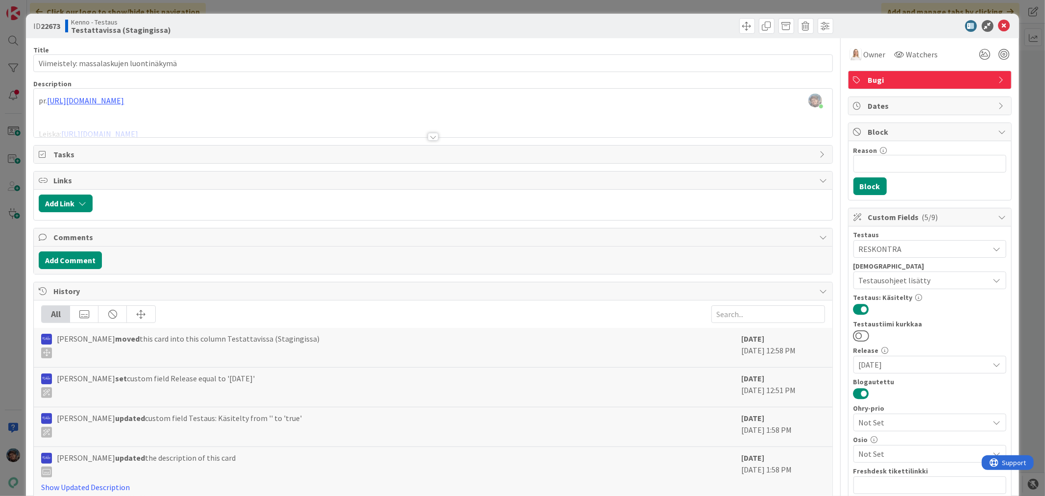
click at [428, 138] on div at bounding box center [433, 137] width 11 height 8
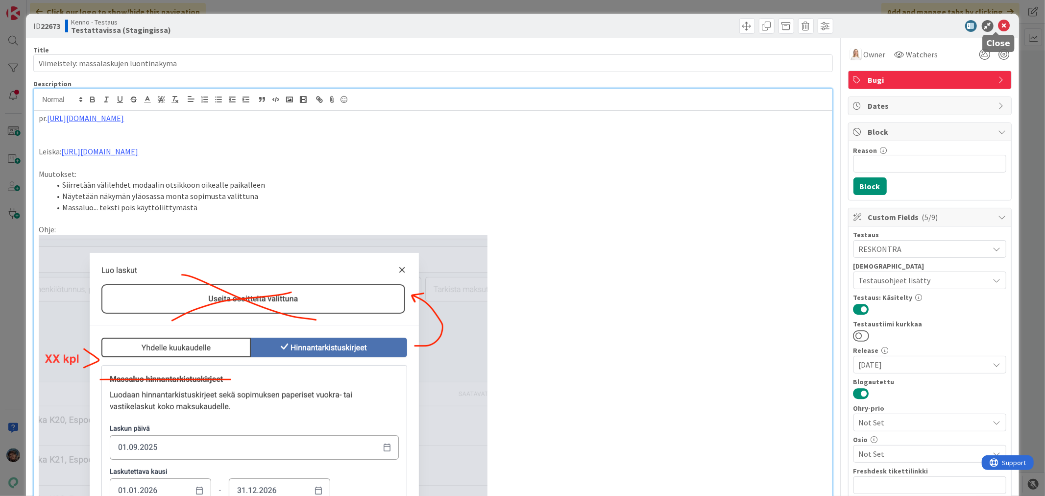
click at [999, 24] on icon at bounding box center [1005, 26] width 12 height 12
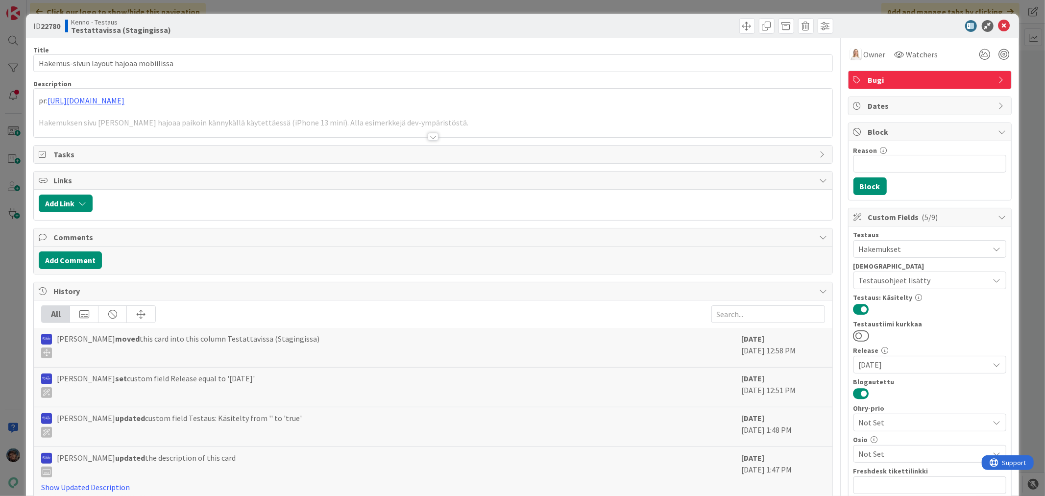
click at [428, 136] on div at bounding box center [433, 137] width 11 height 8
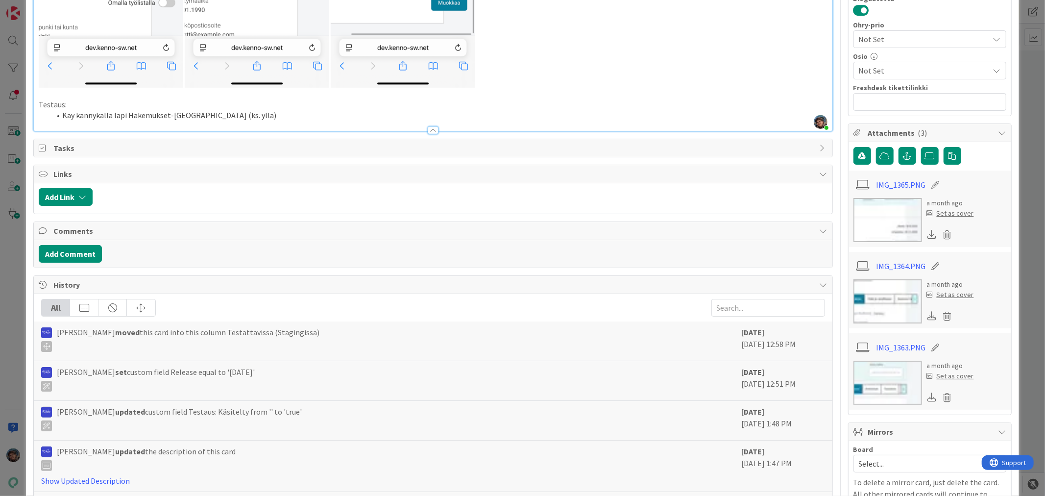
scroll to position [463, 0]
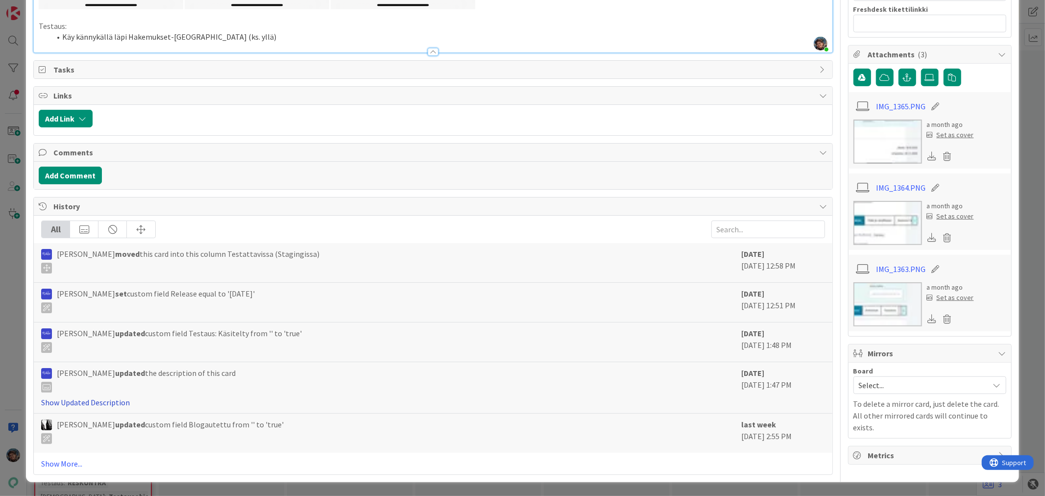
click at [101, 398] on link "Show Updated Description" at bounding box center [85, 402] width 89 height 10
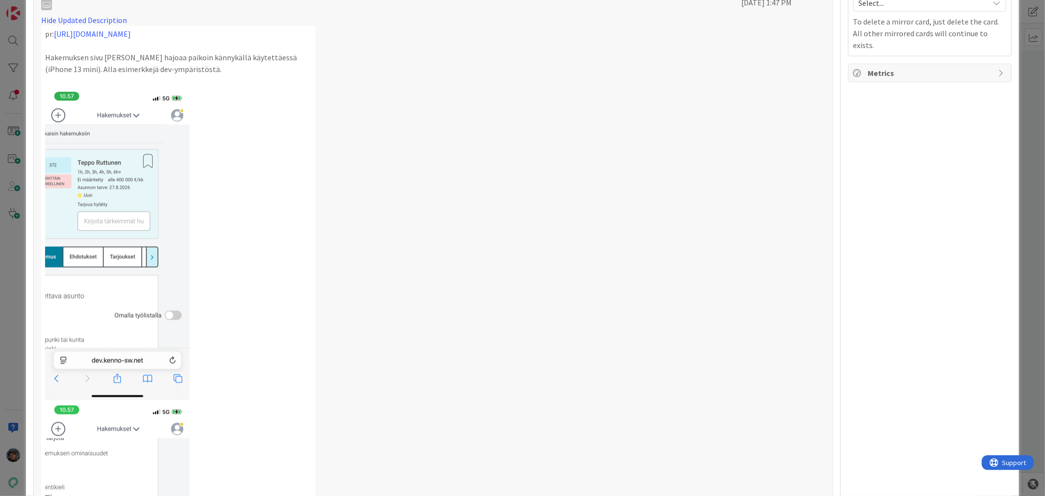
scroll to position [571, 0]
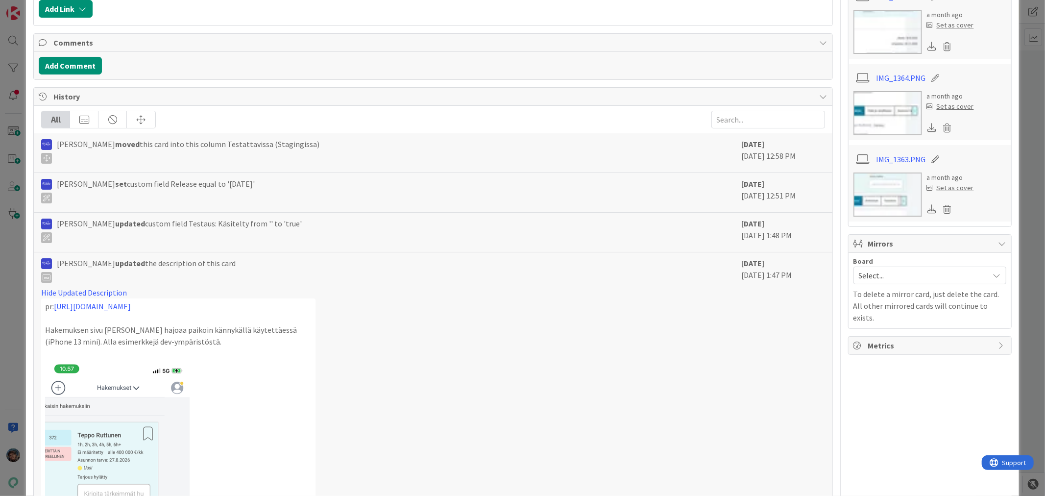
click at [203, 267] on span "[PERSON_NAME] updated the description of this card" at bounding box center [146, 269] width 179 height 25
click at [115, 291] on link "Hide Updated Description" at bounding box center [84, 293] width 86 height 10
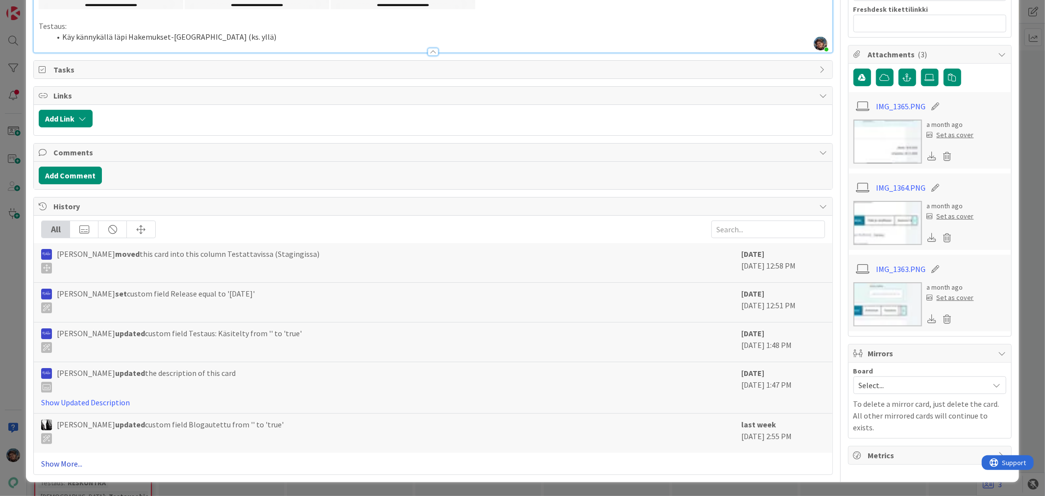
click at [59, 463] on link "Show More..." at bounding box center [432, 464] width 783 height 12
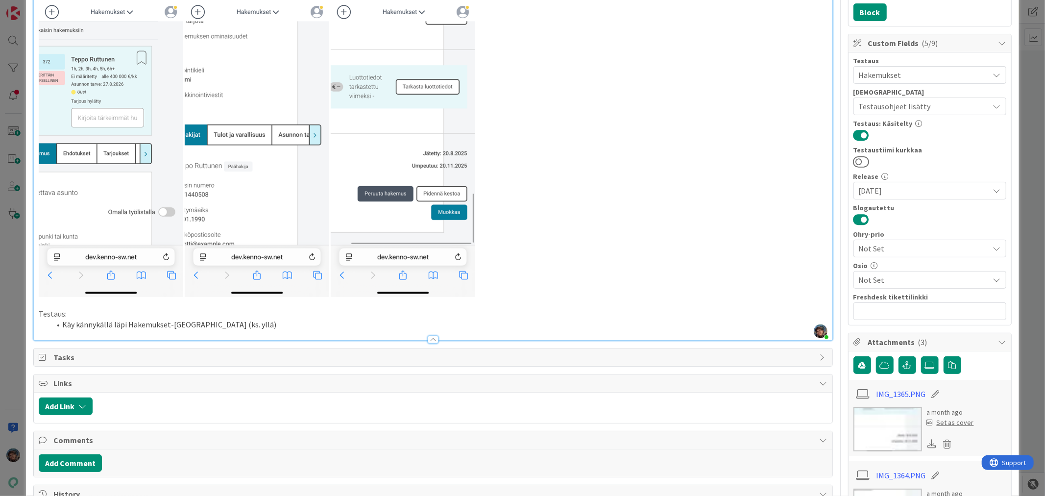
scroll to position [0, 0]
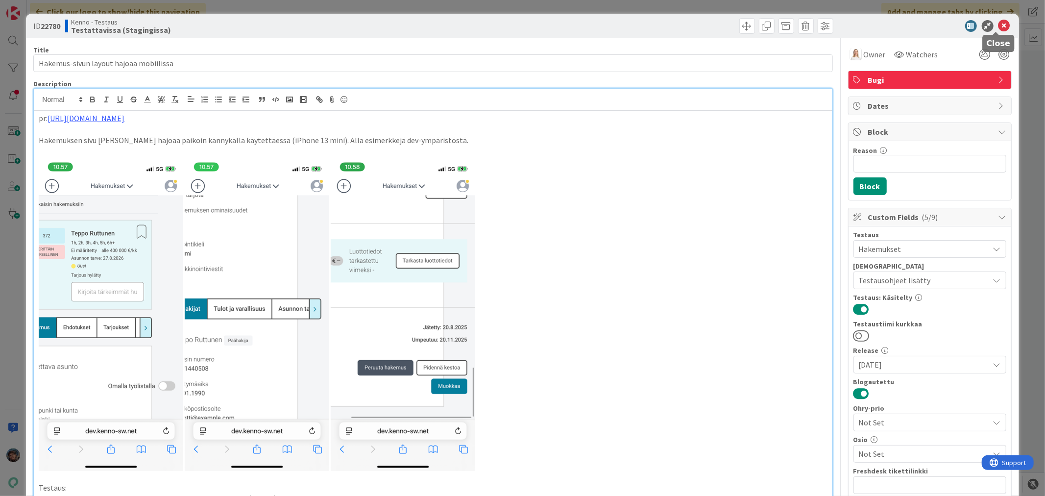
click at [999, 25] on icon at bounding box center [1005, 26] width 12 height 12
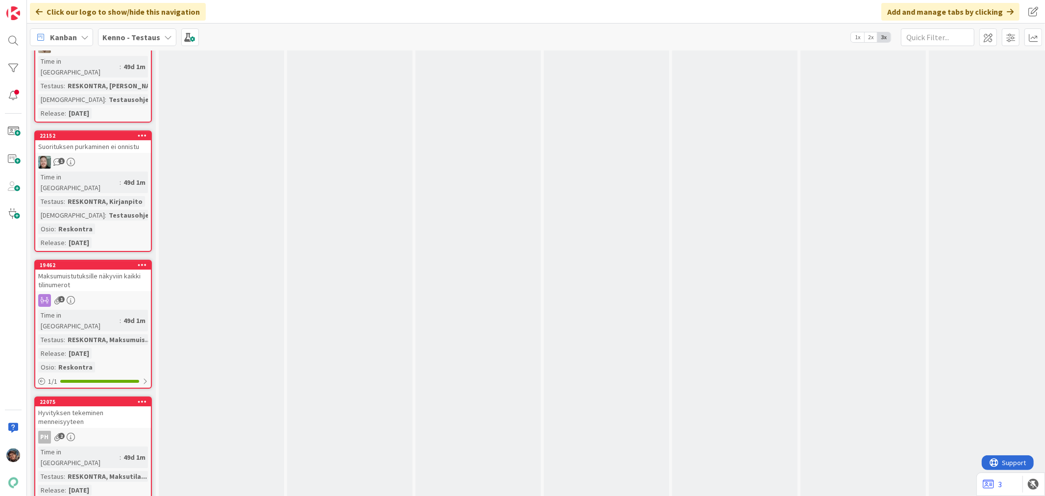
scroll to position [8928, 0]
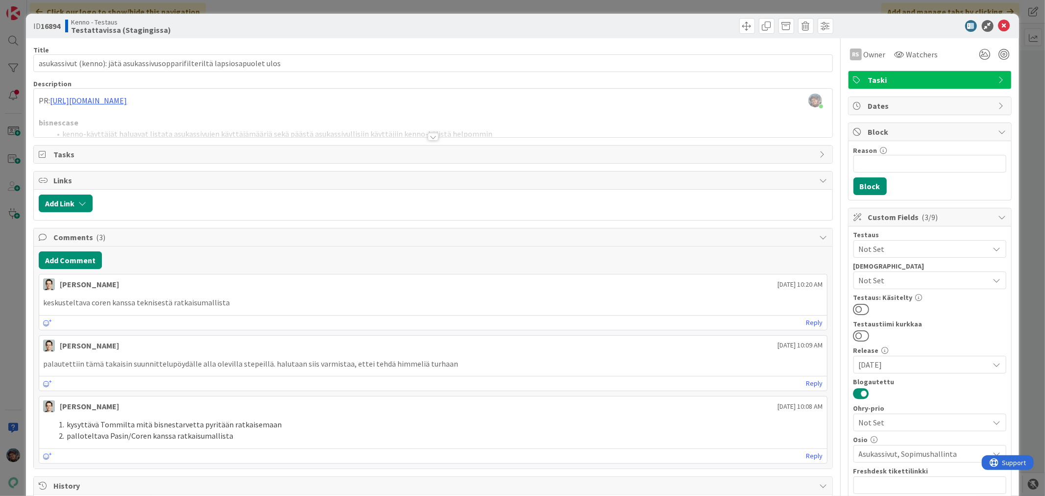
click at [429, 138] on div at bounding box center [433, 137] width 11 height 8
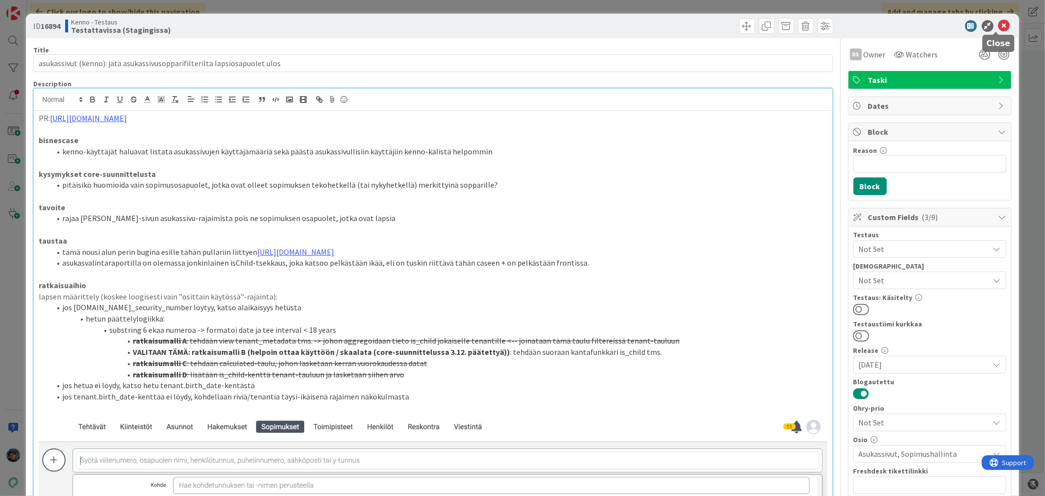
click at [999, 23] on icon at bounding box center [1005, 26] width 12 height 12
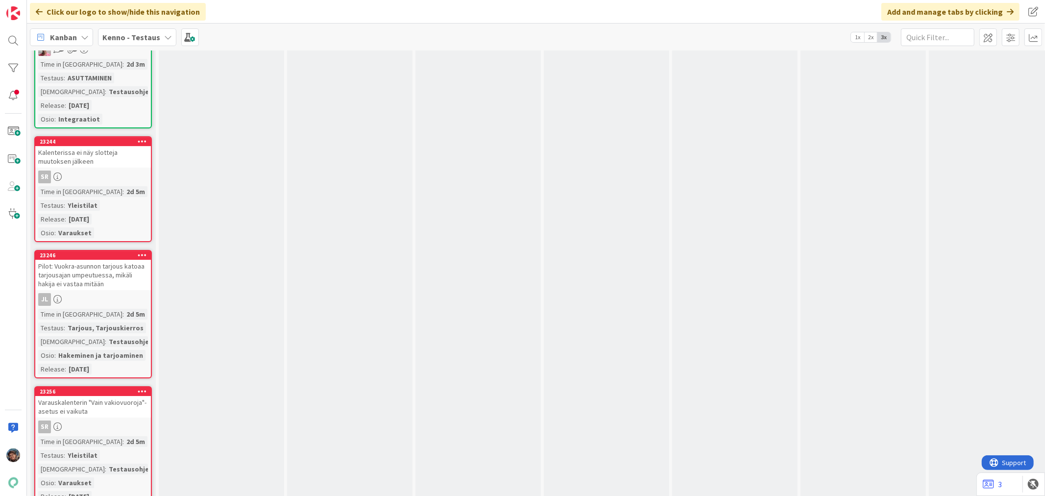
scroll to position [5824, 0]
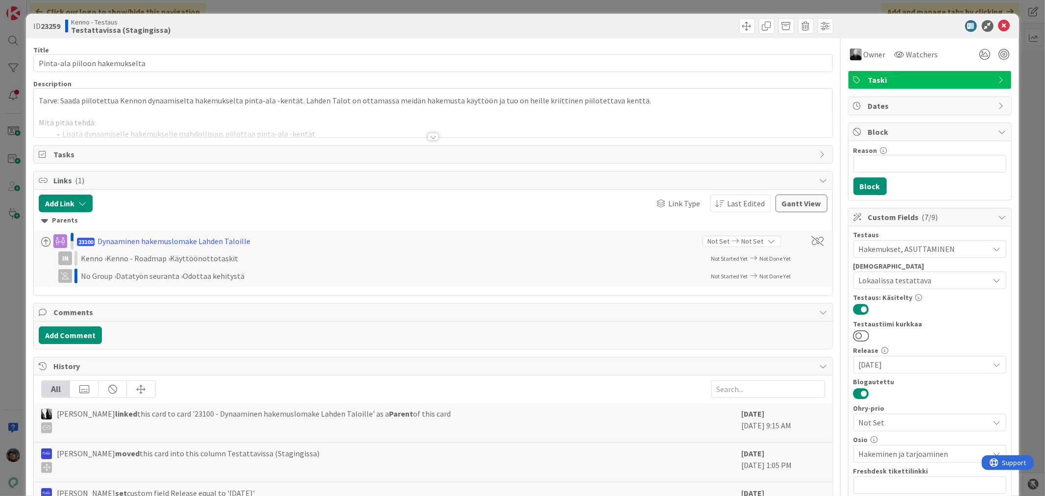
click at [428, 137] on div at bounding box center [433, 137] width 11 height 8
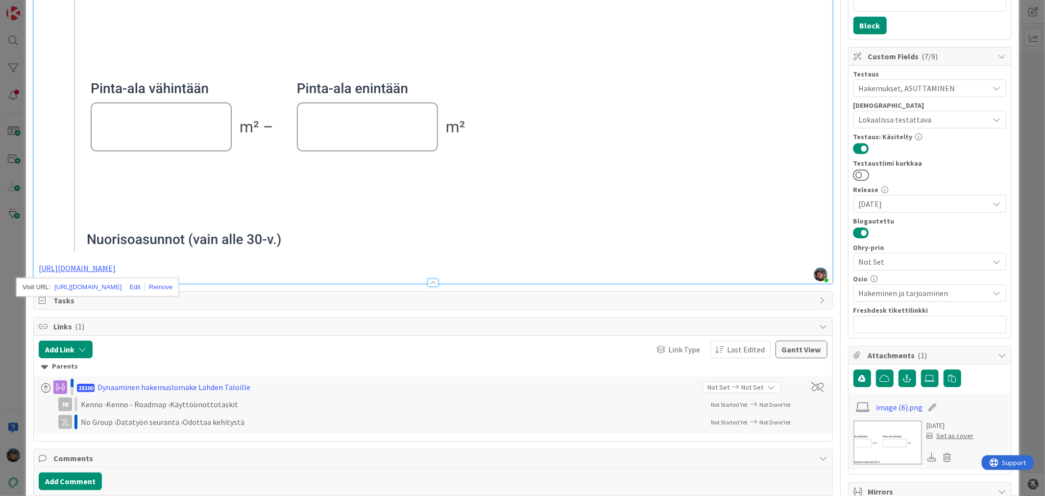
scroll to position [163, 0]
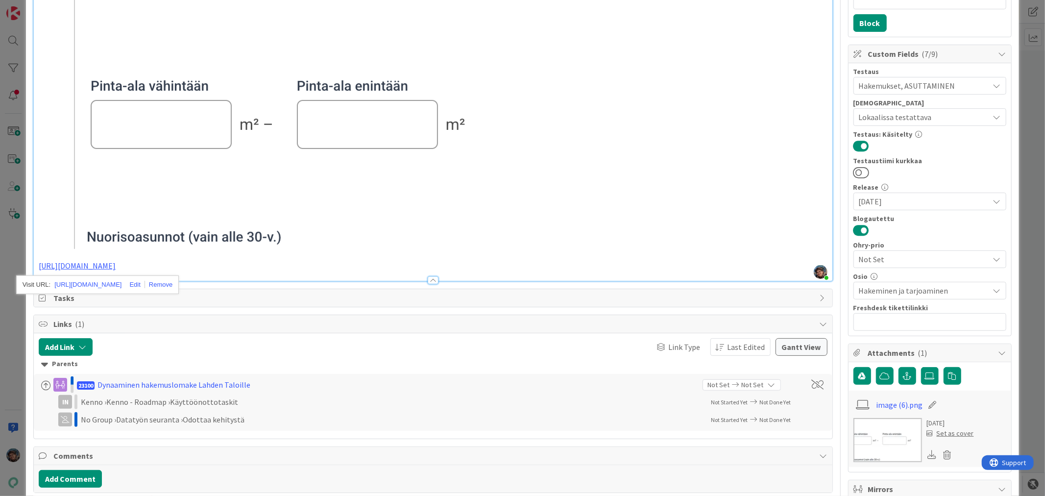
click at [231, 265] on p "[URL][DOMAIN_NAME]" at bounding box center [433, 265] width 788 height 11
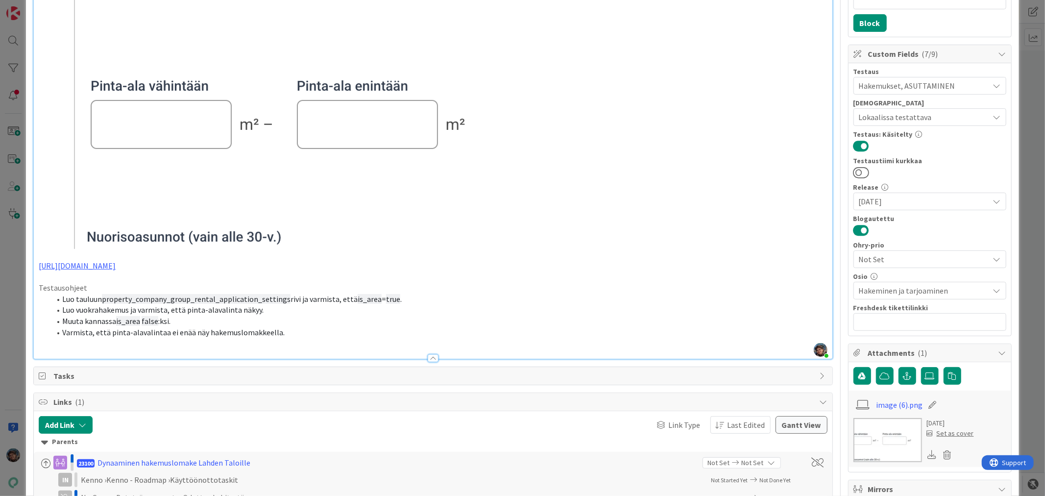
click at [939, 119] on span "Lokaalissa testattava" at bounding box center [924, 117] width 130 height 12
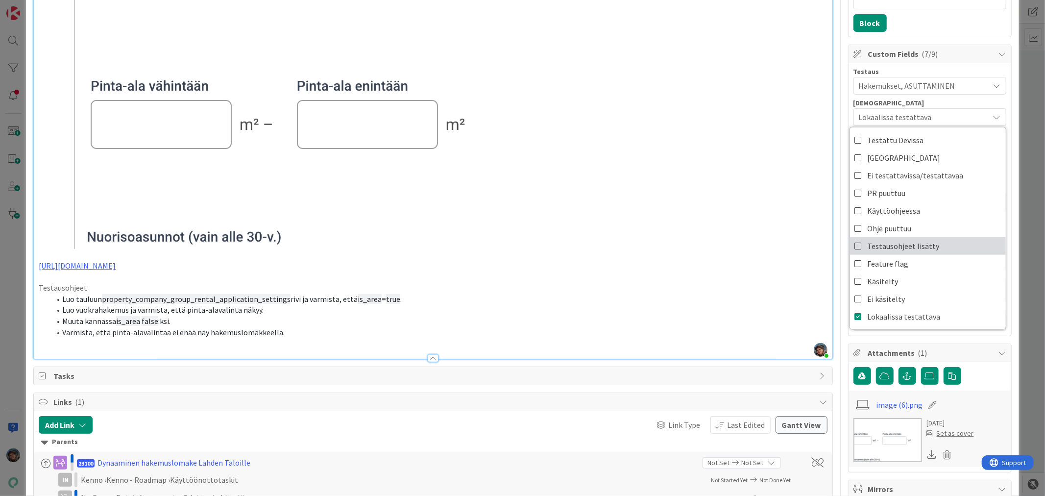
click at [903, 243] on span "Testausohjeet lisätty" at bounding box center [904, 246] width 72 height 15
click at [715, 199] on p at bounding box center [433, 121] width 788 height 255
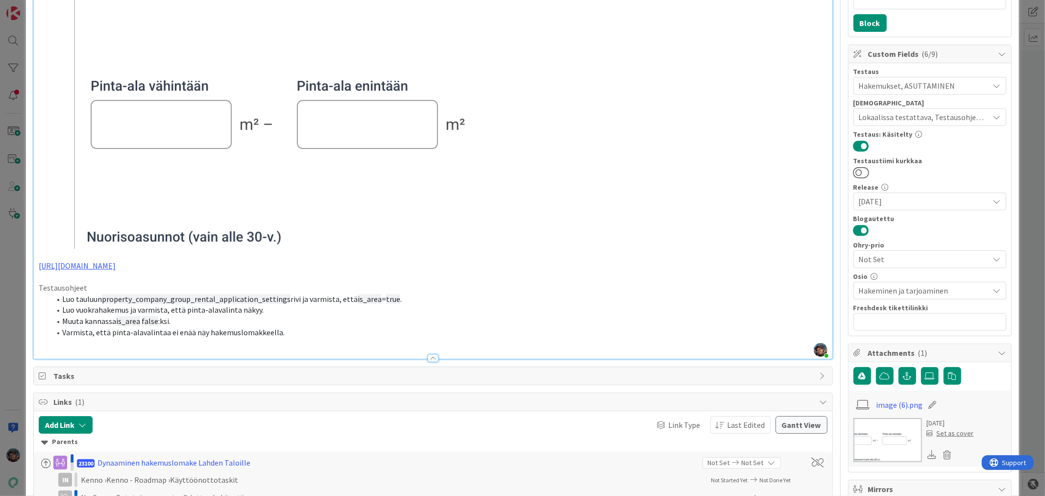
scroll to position [5689, 0]
